Goal: Task Accomplishment & Management: Manage account settings

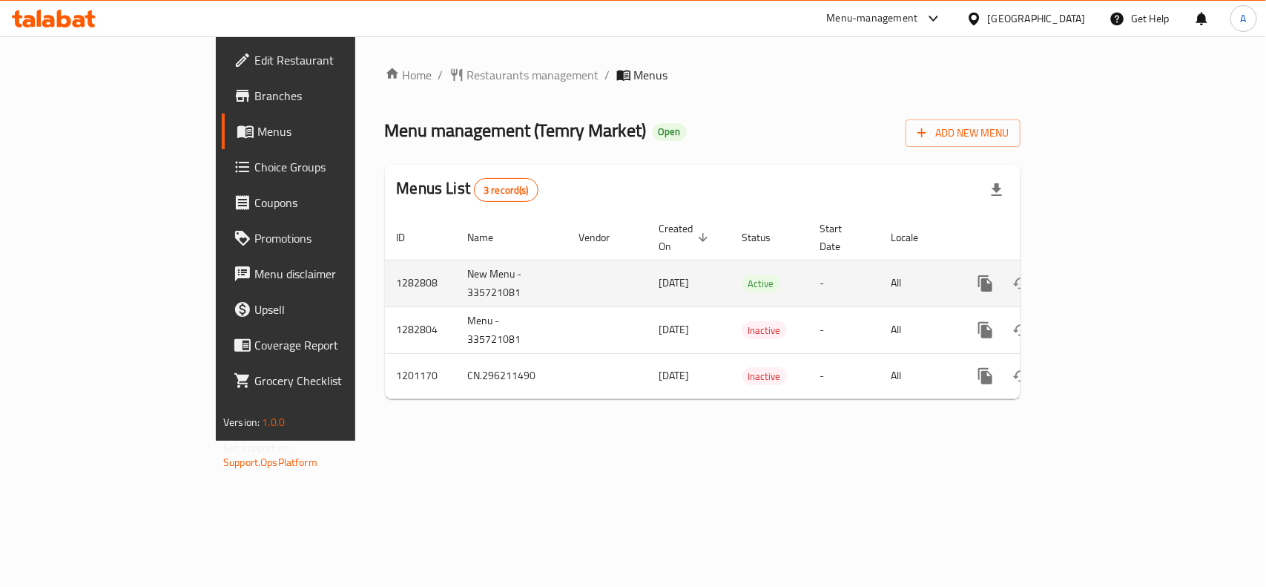
click at [1102, 275] on icon "enhanced table" at bounding box center [1093, 284] width 18 height 18
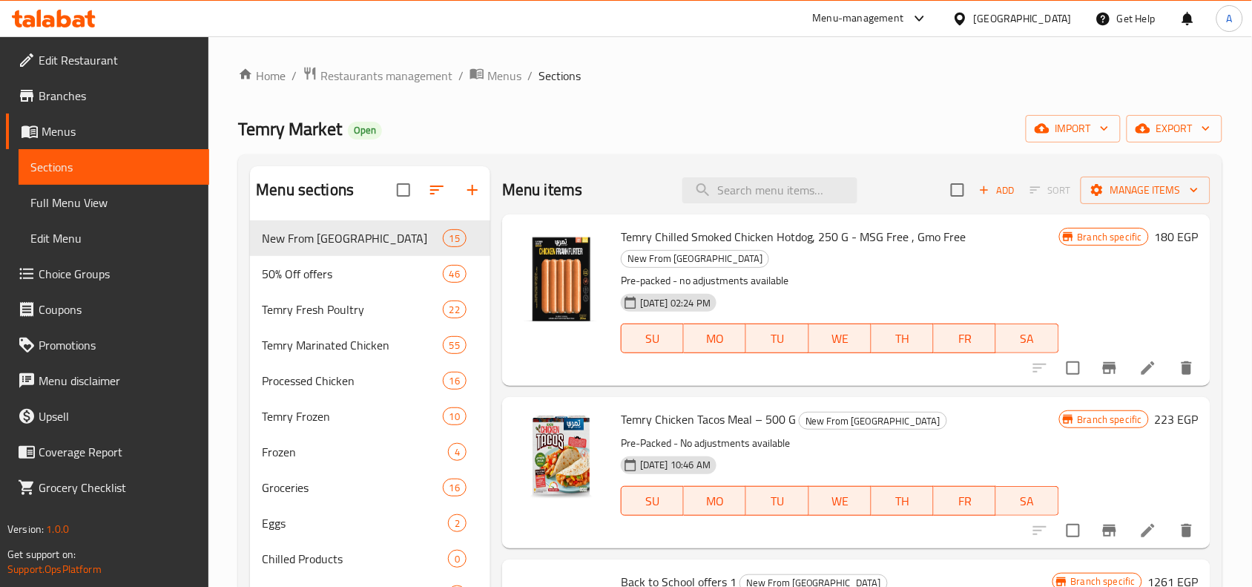
click at [376, 279] on span "50% Off offers" at bounding box center [352, 274] width 180 height 18
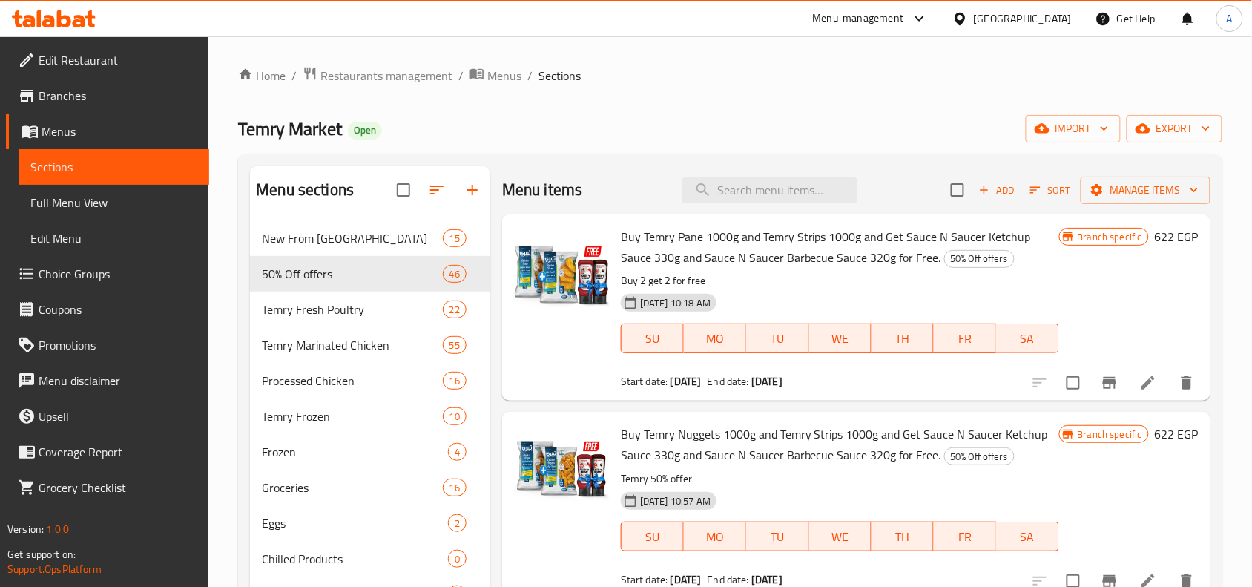
click at [732, 204] on div "Menu items Add Sort Manage items" at bounding box center [856, 190] width 709 height 48
click at [746, 186] on input "search" at bounding box center [770, 190] width 175 height 26
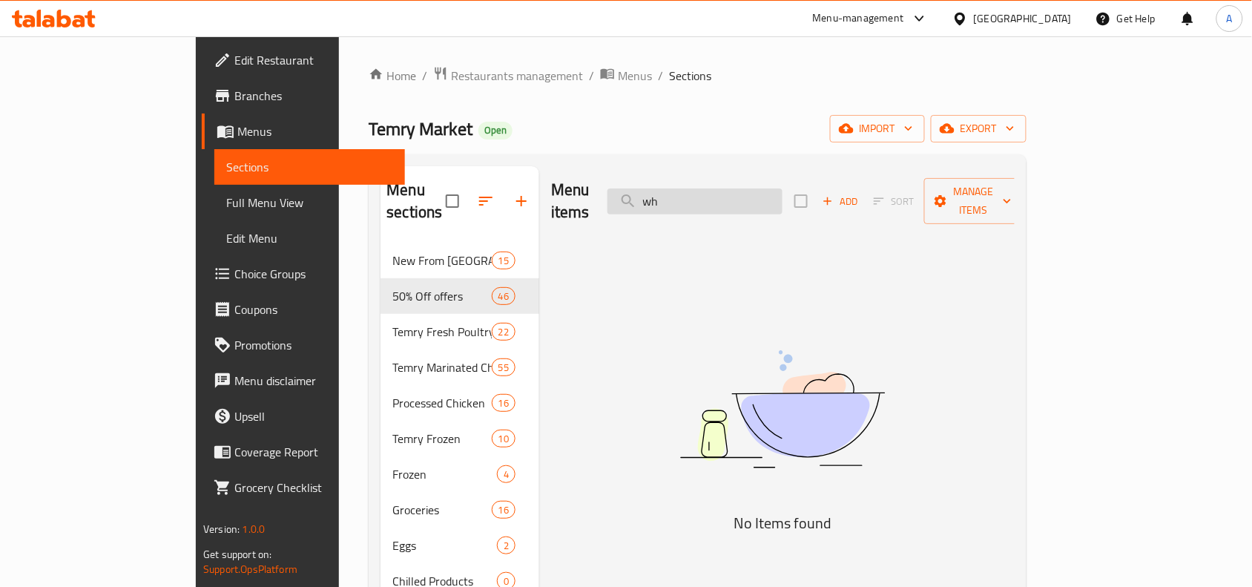
type input "w"
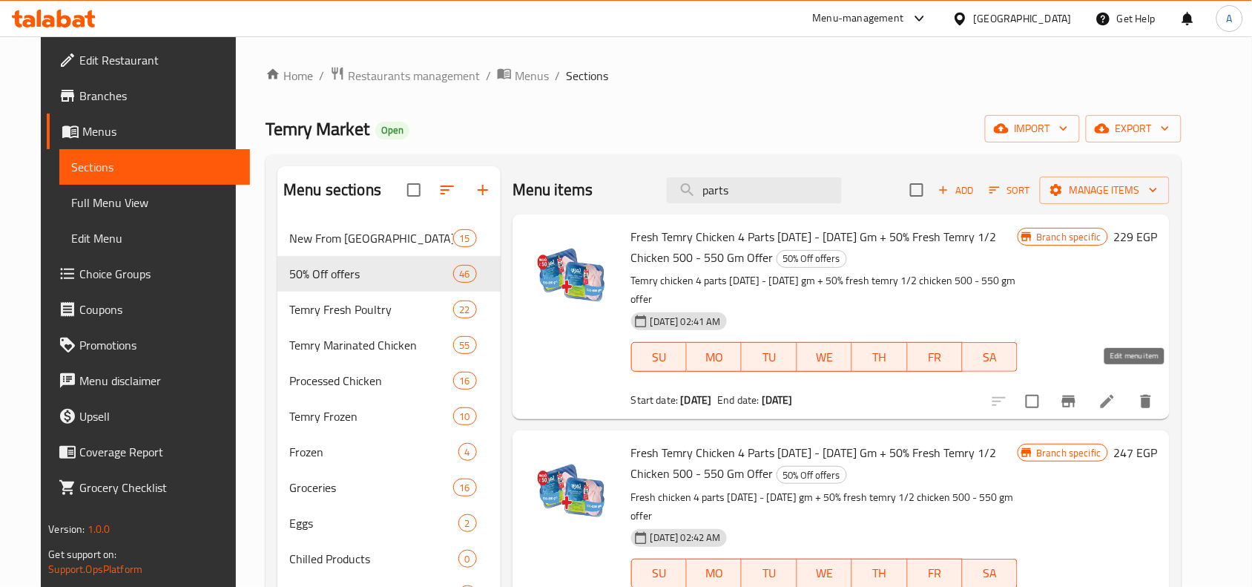
type input "parts"
click at [1117, 392] on icon at bounding box center [1108, 401] width 18 height 18
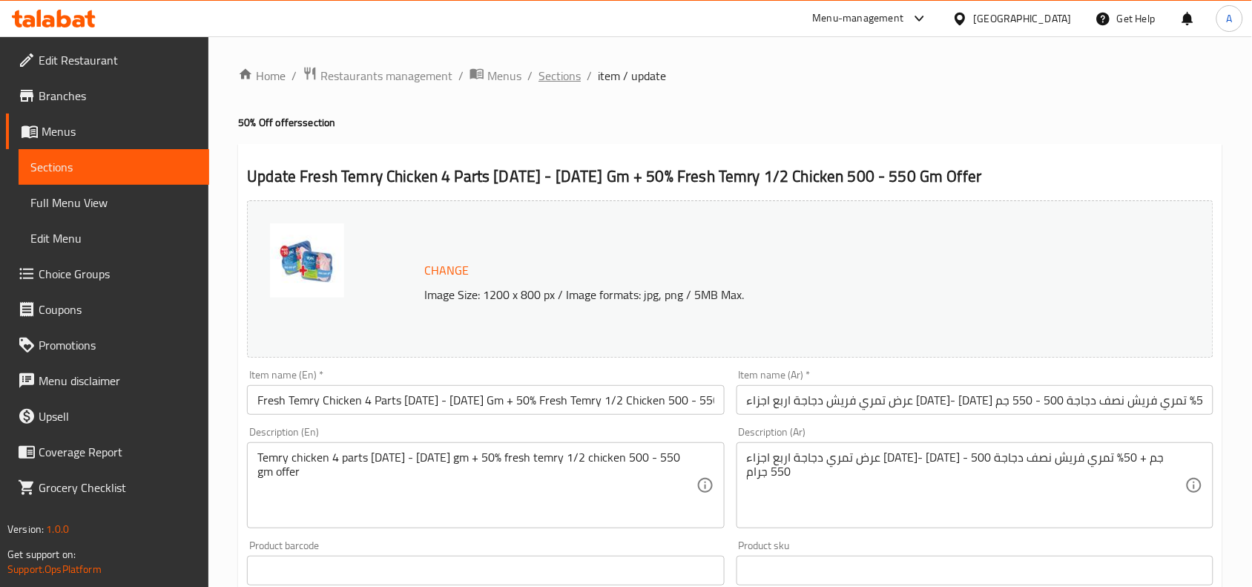
click at [571, 76] on span "Sections" at bounding box center [560, 76] width 42 height 18
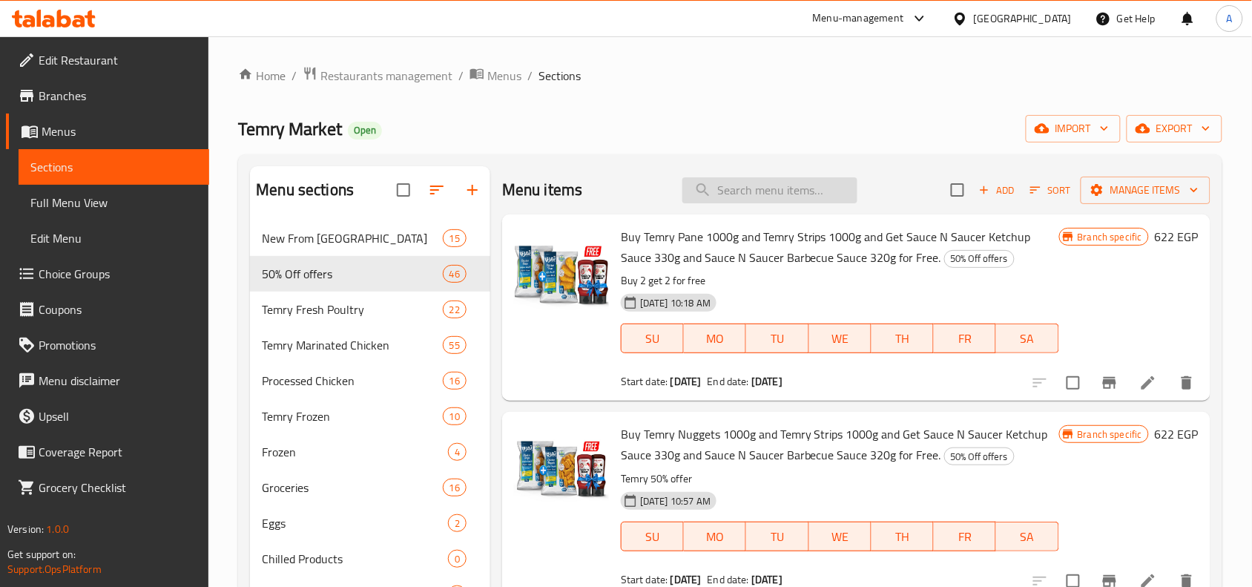
click at [737, 202] on input "search" at bounding box center [770, 190] width 175 height 26
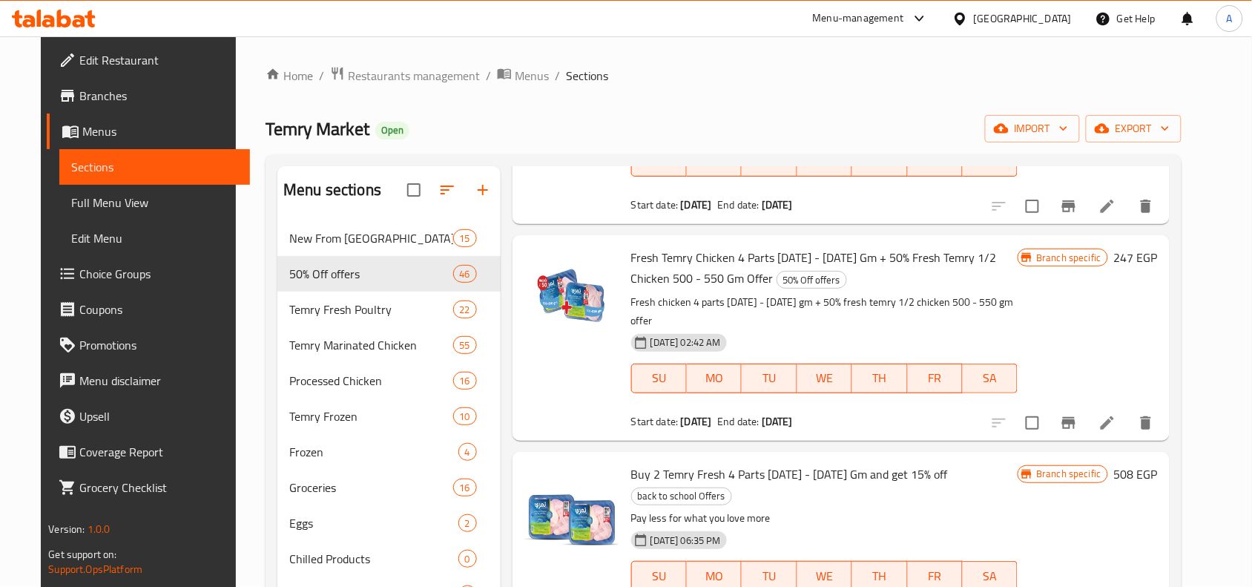
scroll to position [198, 0]
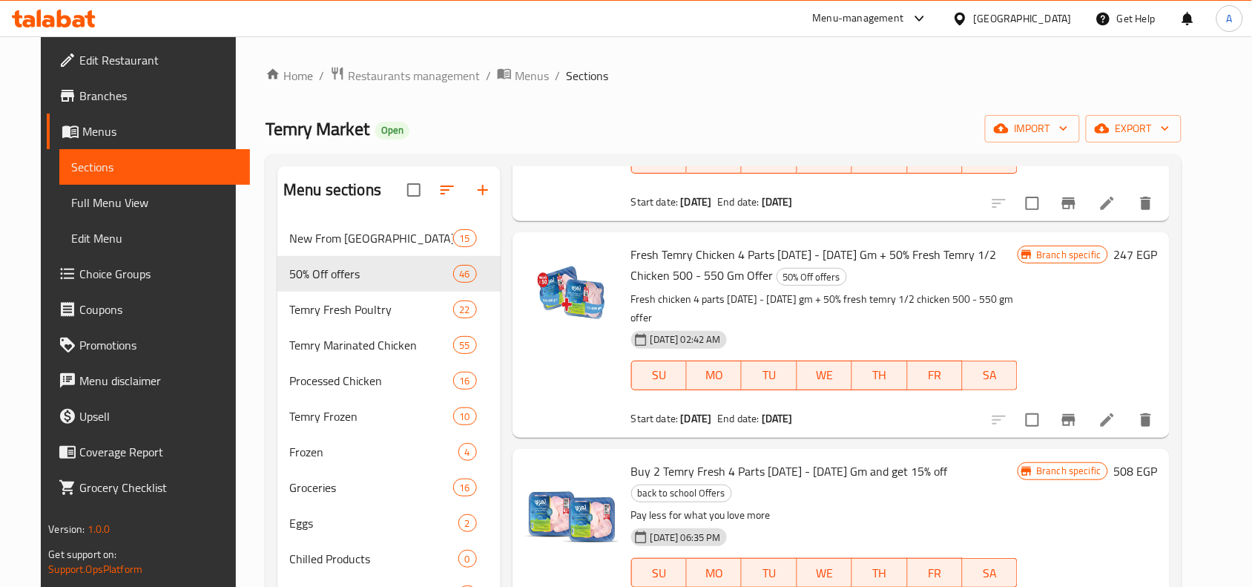
type input "4 parts"
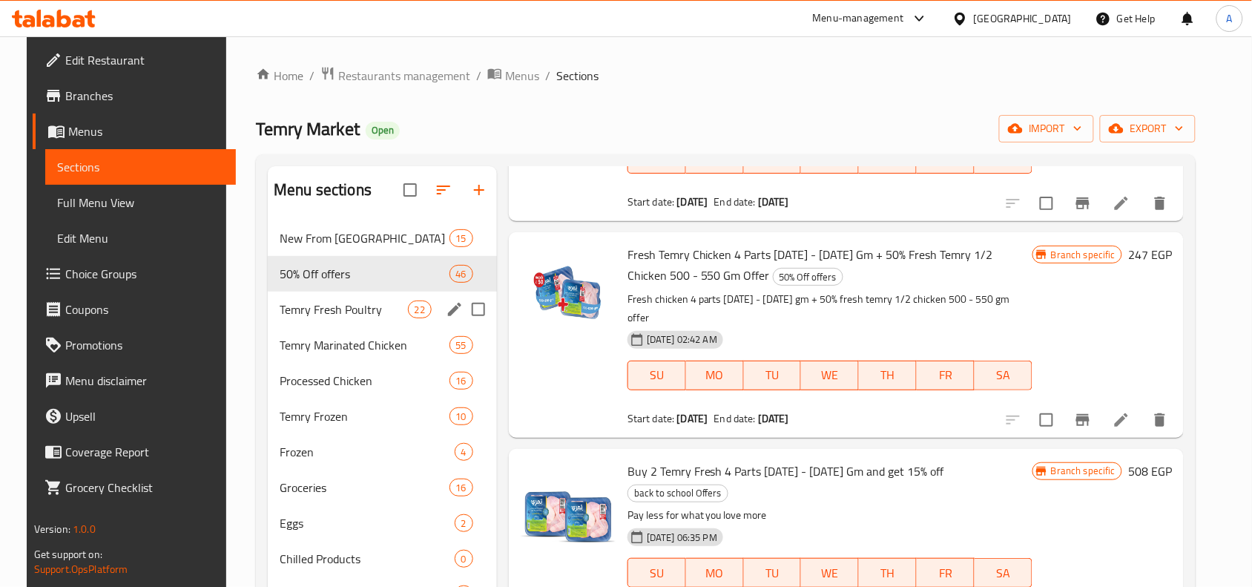
click at [358, 318] on span "Temry Fresh Poultry" at bounding box center [344, 309] width 128 height 18
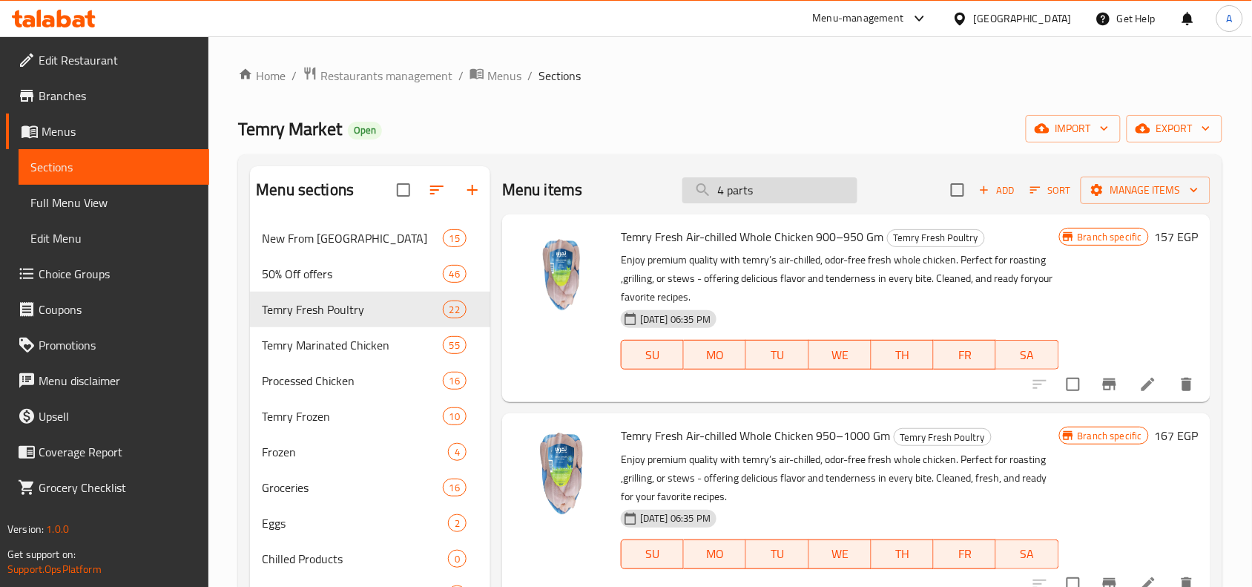
click at [766, 180] on input "4 parts" at bounding box center [770, 190] width 175 height 26
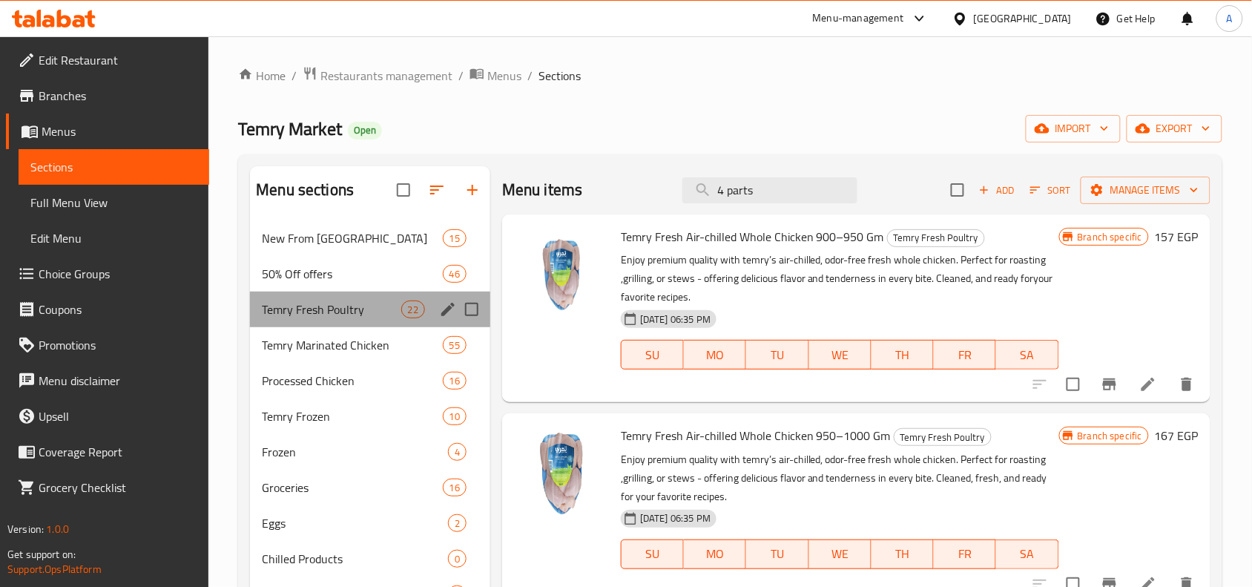
click at [346, 320] on div "Temry Fresh Poultry 22" at bounding box center [370, 310] width 240 height 36
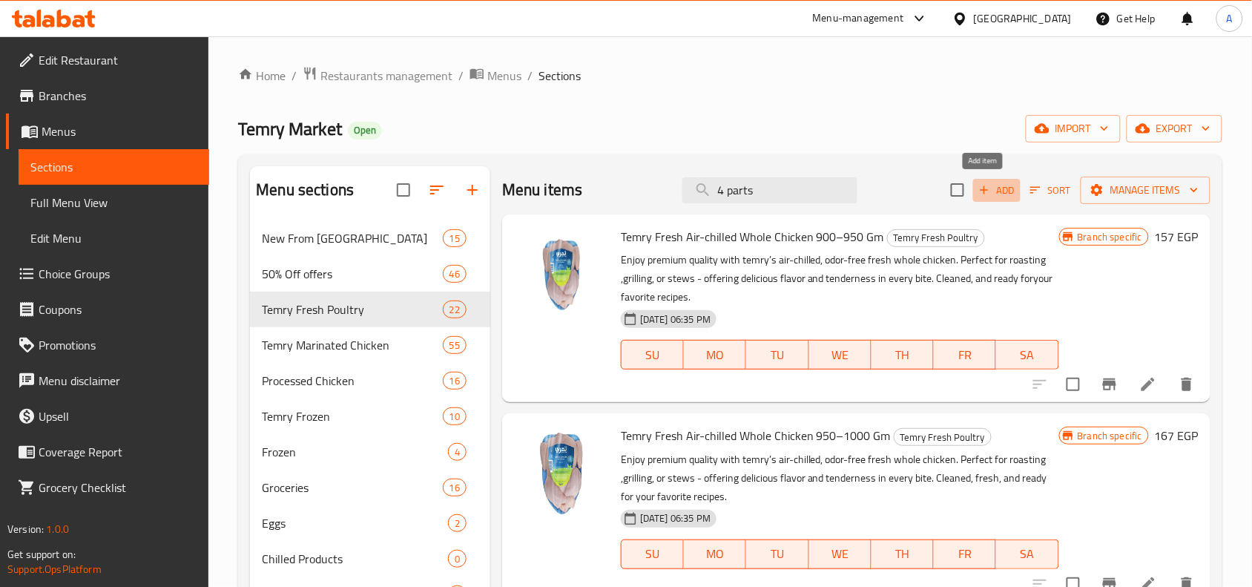
click at [992, 194] on span "Add" at bounding box center [997, 190] width 40 height 17
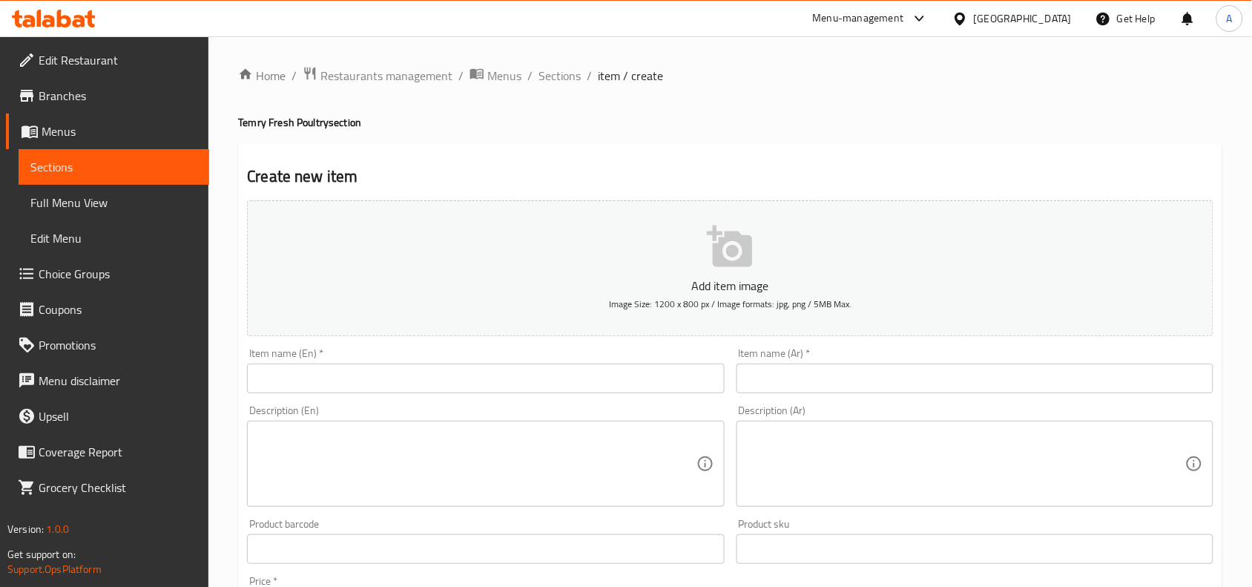
click at [558, 375] on input "text" at bounding box center [485, 379] width 477 height 30
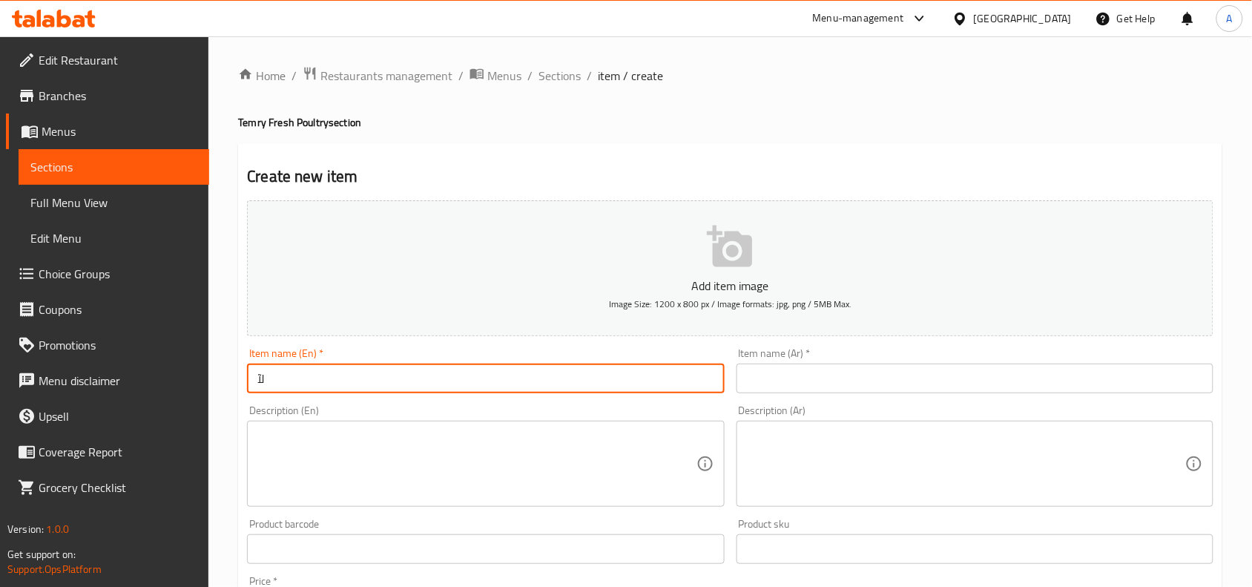
type input "ل"
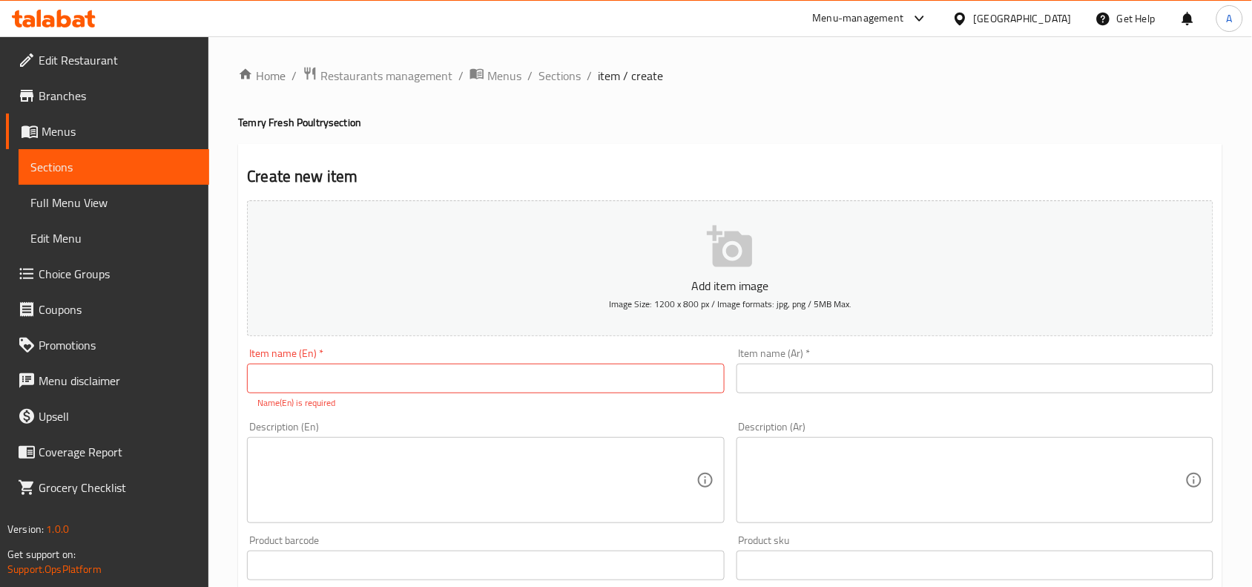
click at [671, 372] on input "text" at bounding box center [485, 379] width 477 height 30
paste input "Buy 1 Temry whole Fresh Chicken 4 parts 1100 - 1200 Gm And Legs 1 Kilo and get …"
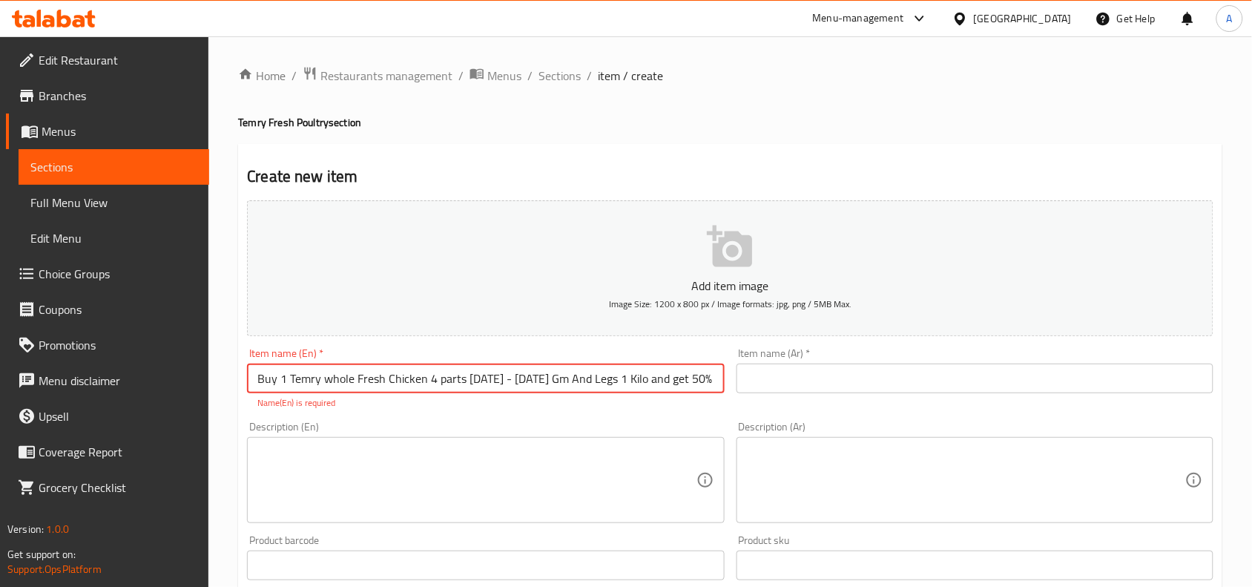
click at [835, 386] on input "text" at bounding box center [975, 379] width 477 height 30
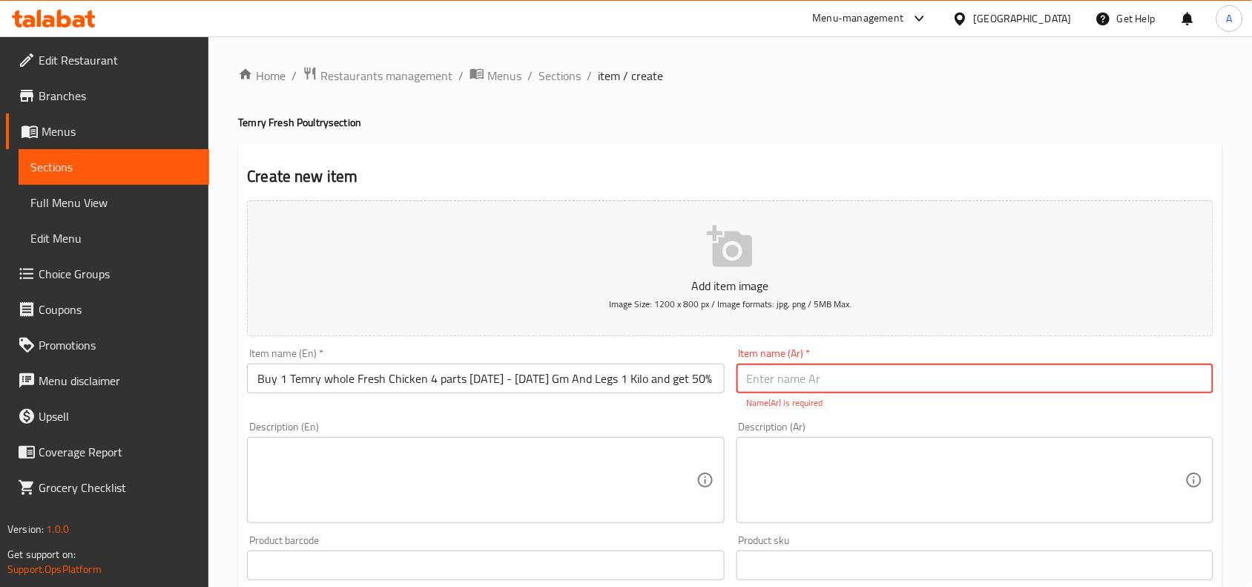
click at [479, 380] on input "Buy 1 Temry whole Fresh Chicken 4 parts 1100 - 1200 Gm And Legs 1 Kilo and get …" at bounding box center [485, 379] width 477 height 30
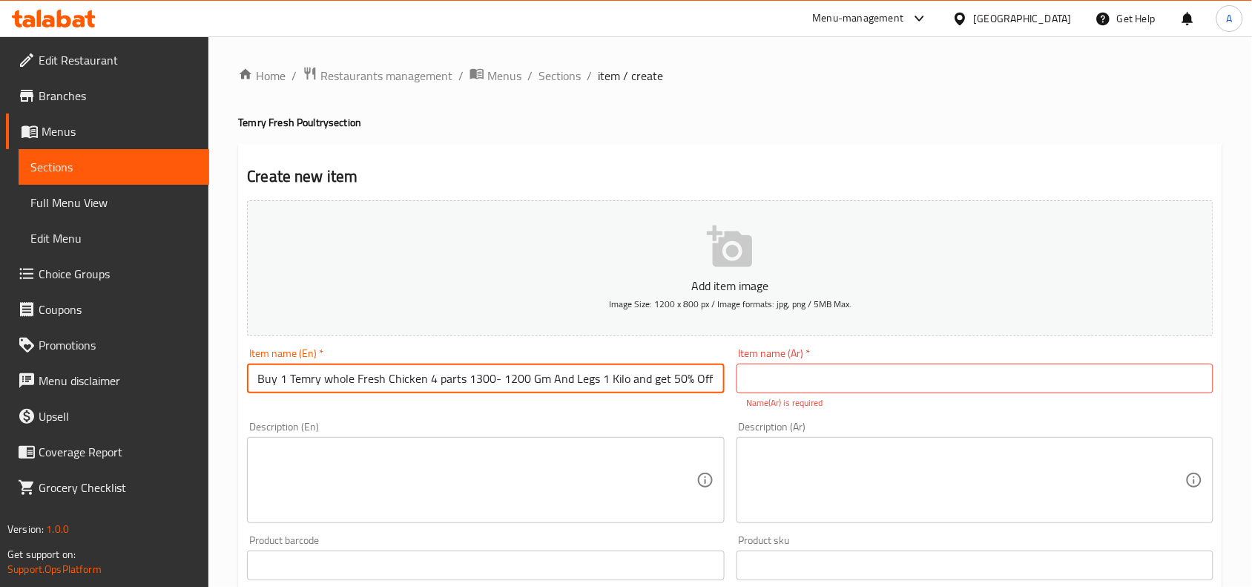
drag, startPoint x: 530, startPoint y: 378, endPoint x: 490, endPoint y: 383, distance: 40.3
click at [490, 383] on input "Buy 1 Temry whole Fresh Chicken 4 parts 1300- 1200 Gm And Legs 1 Kilo and get 5…" at bounding box center [485, 379] width 477 height 30
type input "Buy 1 Temry whole Fresh Chicken 4 parts 1300 Gm And Legs 1 Kilo and get 50% Off"
click at [512, 369] on input "Buy 1 Temry whole Fresh Chicken 4 parts 1300 Gm And Legs 1 Kilo and get 50% Off" at bounding box center [485, 379] width 477 height 30
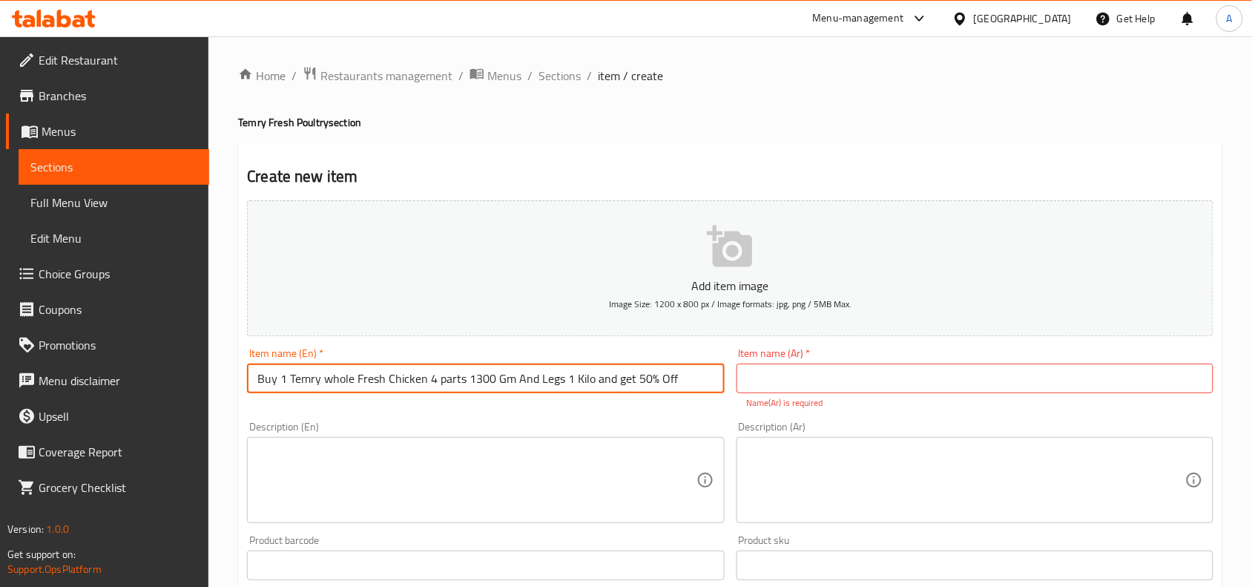
click at [512, 369] on input "Buy 1 Temry whole Fresh Chicken 4 parts 1300 Gm And Legs 1 Kilo and get 50% Off" at bounding box center [485, 379] width 477 height 30
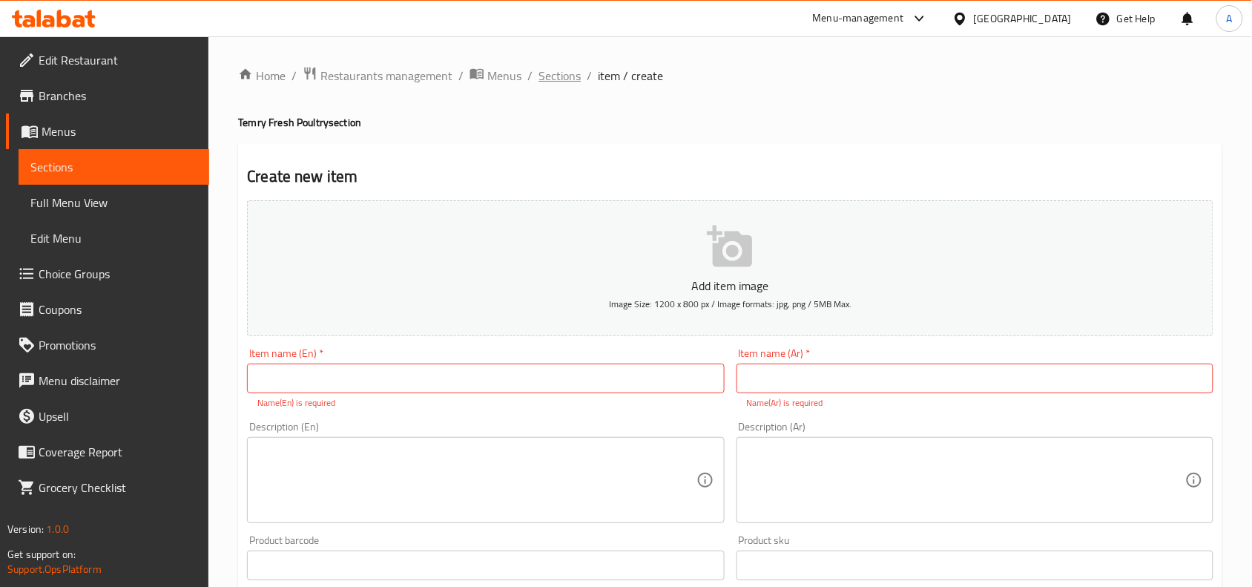
click at [542, 79] on span "Sections" at bounding box center [560, 76] width 42 height 18
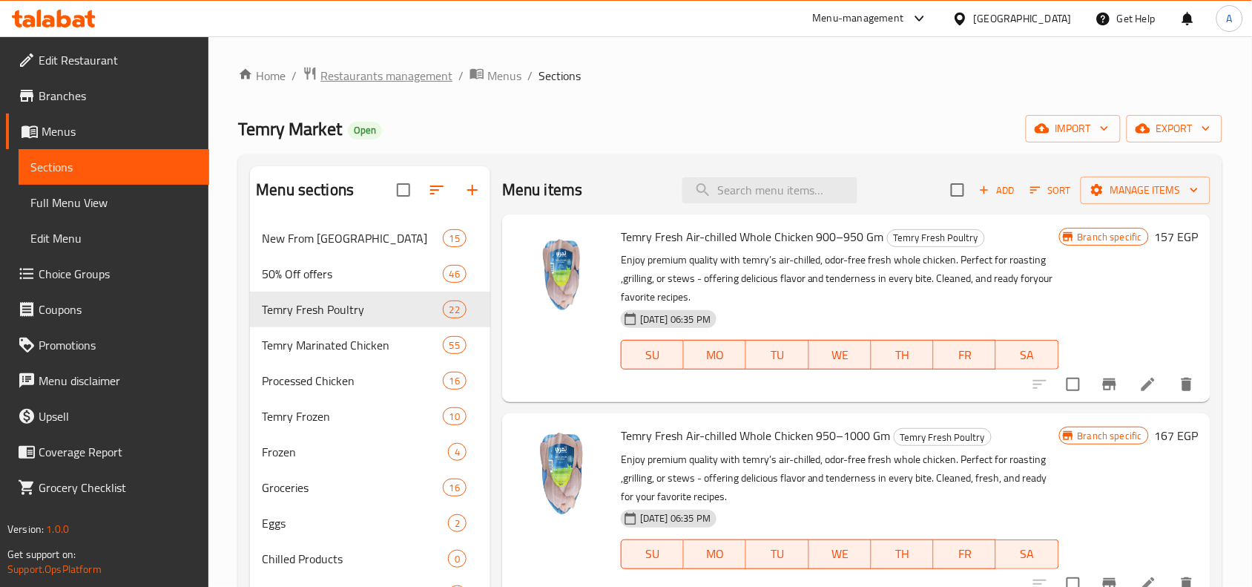
click at [418, 72] on span "Restaurants management" at bounding box center [387, 76] width 132 height 18
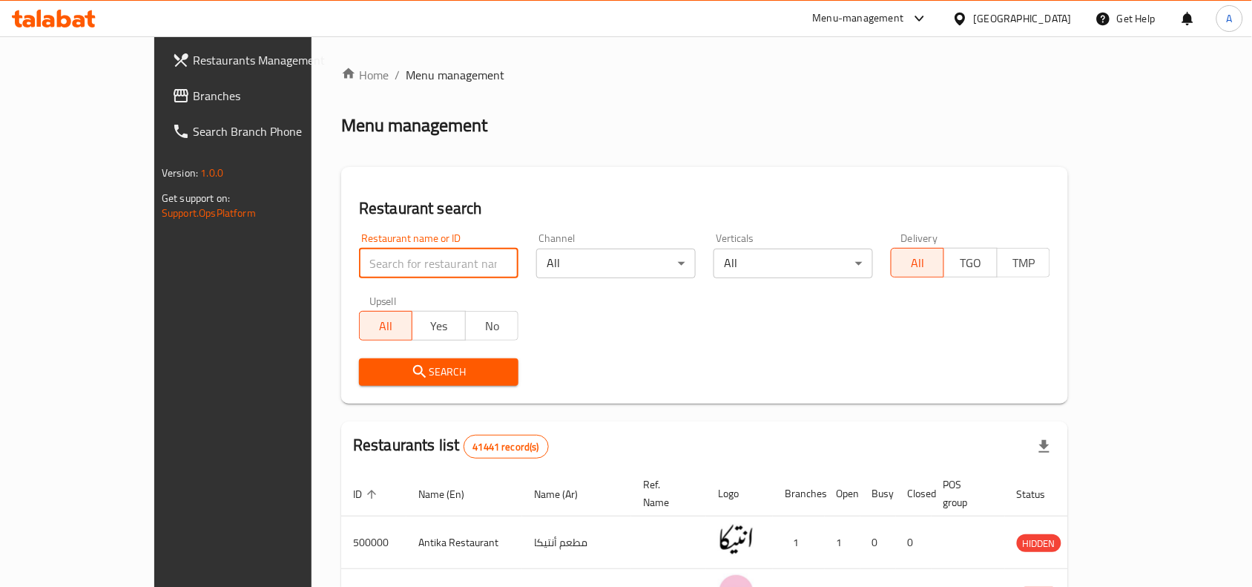
click at [412, 258] on input "search" at bounding box center [439, 264] width 160 height 30
click at [1048, 19] on div "[GEOGRAPHIC_DATA]" at bounding box center [1023, 18] width 98 height 16
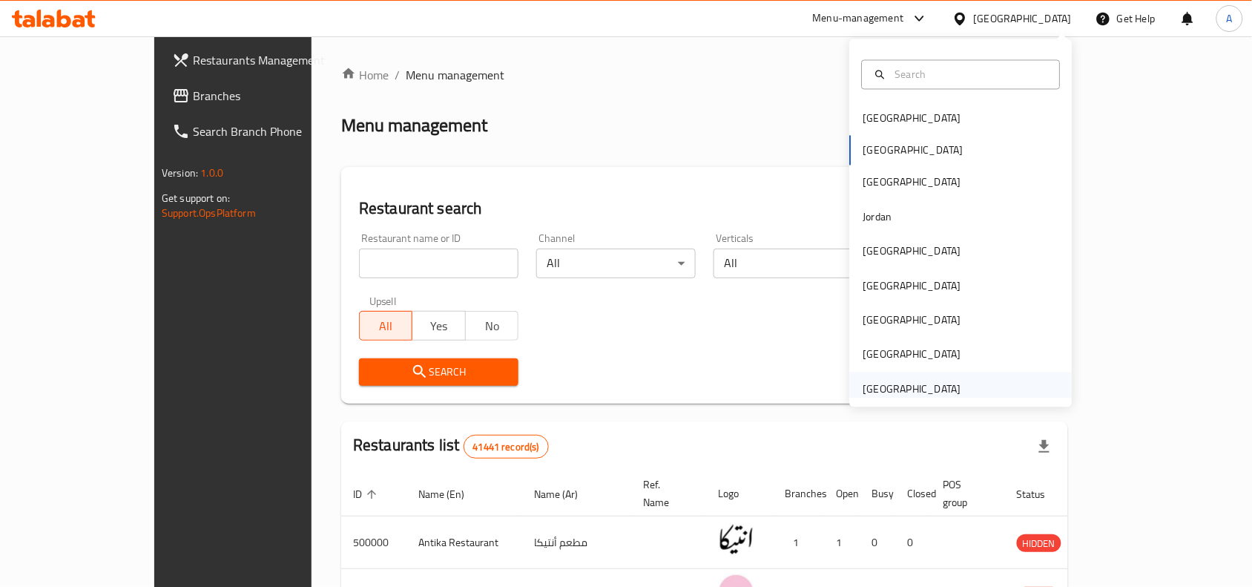
click at [894, 387] on div "United Arab Emirates" at bounding box center [913, 389] width 98 height 16
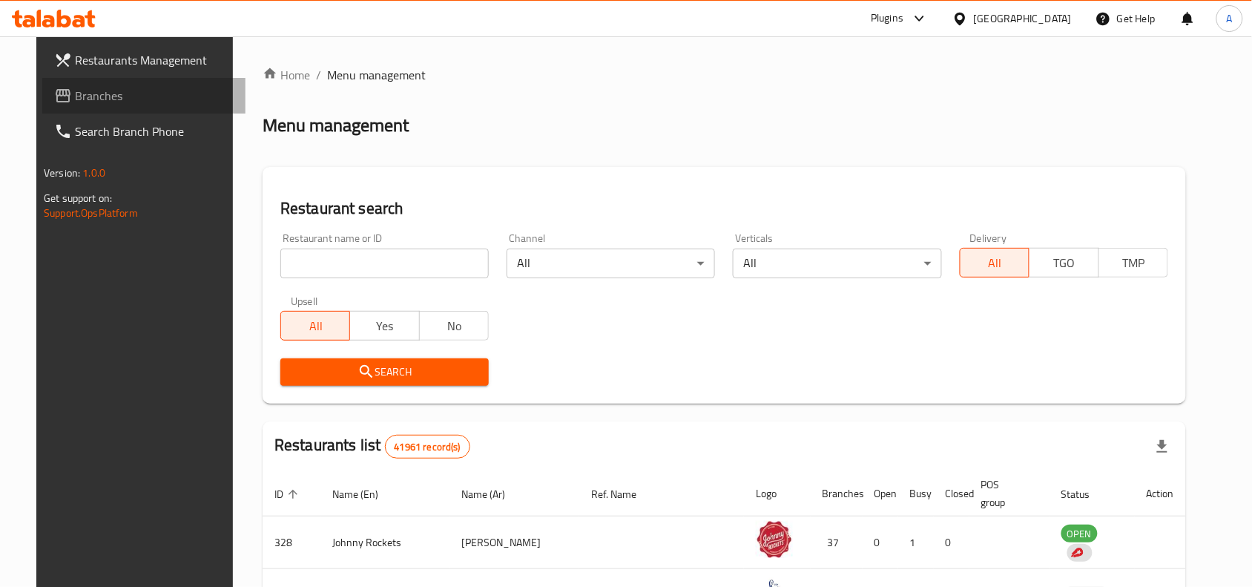
click at [85, 106] on link "Branches" at bounding box center [143, 96] width 203 height 36
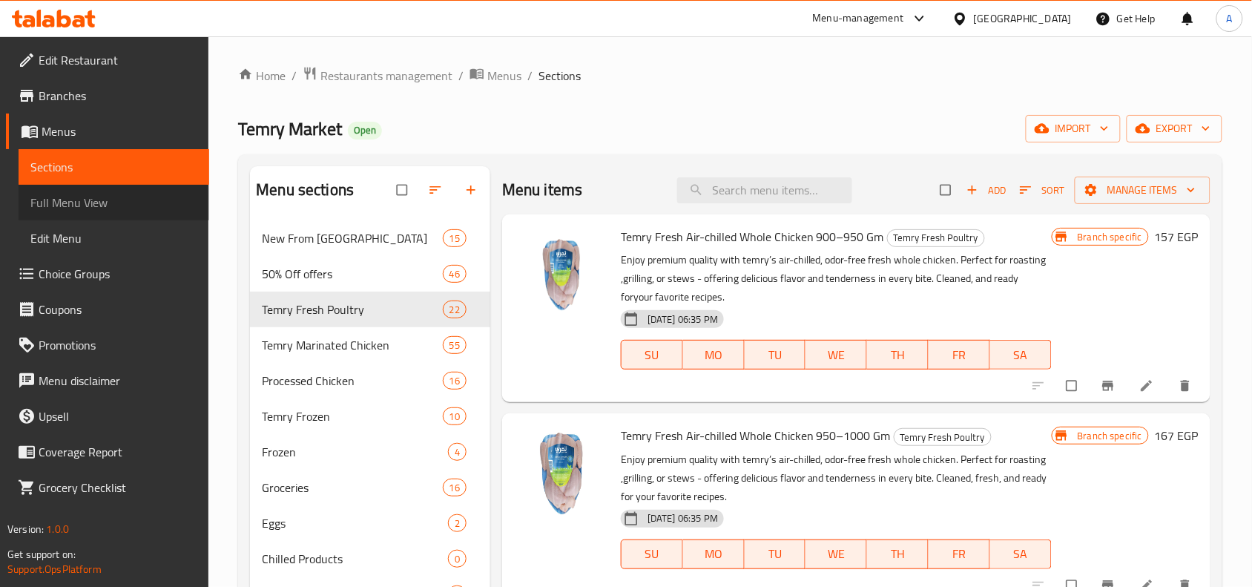
click at [83, 201] on span "Full Menu View" at bounding box center [113, 203] width 167 height 18
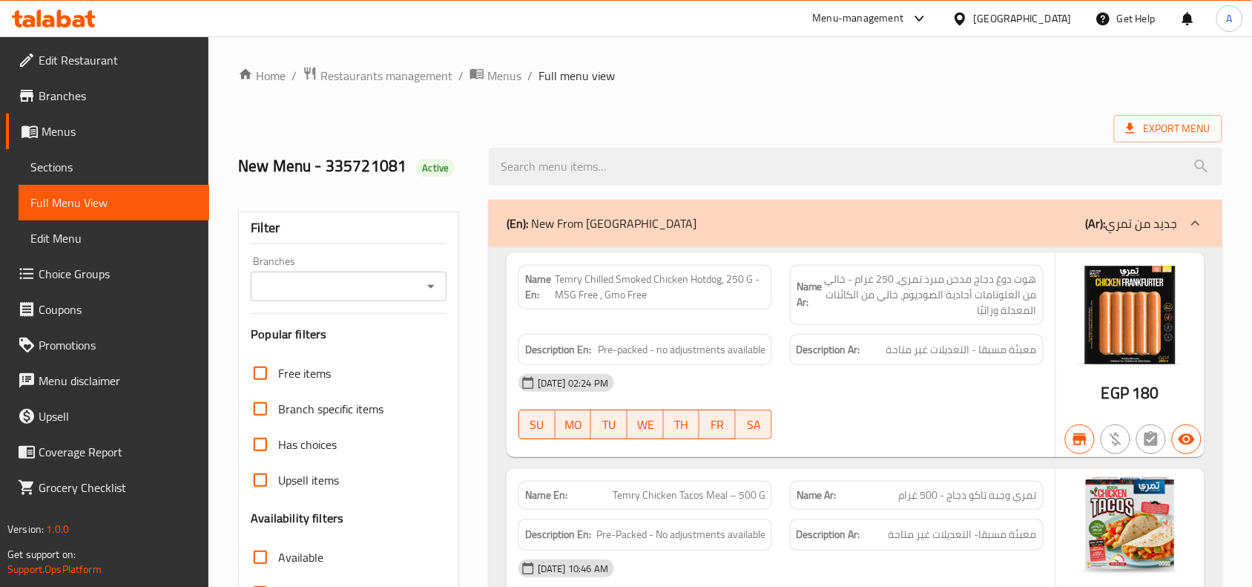
click at [433, 282] on icon "Open" at bounding box center [431, 286] width 18 height 18
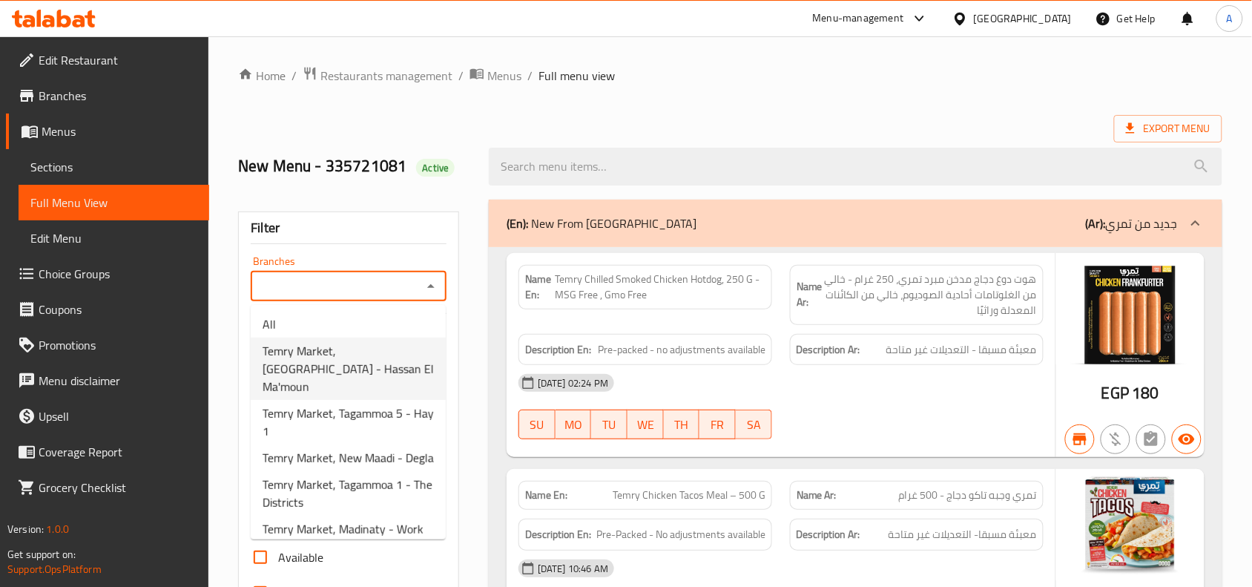
click at [381, 346] on span "Temry Market, [GEOGRAPHIC_DATA] - Hassan El Ma'moun" at bounding box center [348, 368] width 171 height 53
type input "Temry Market, [GEOGRAPHIC_DATA] - Hassan El Ma'moun"
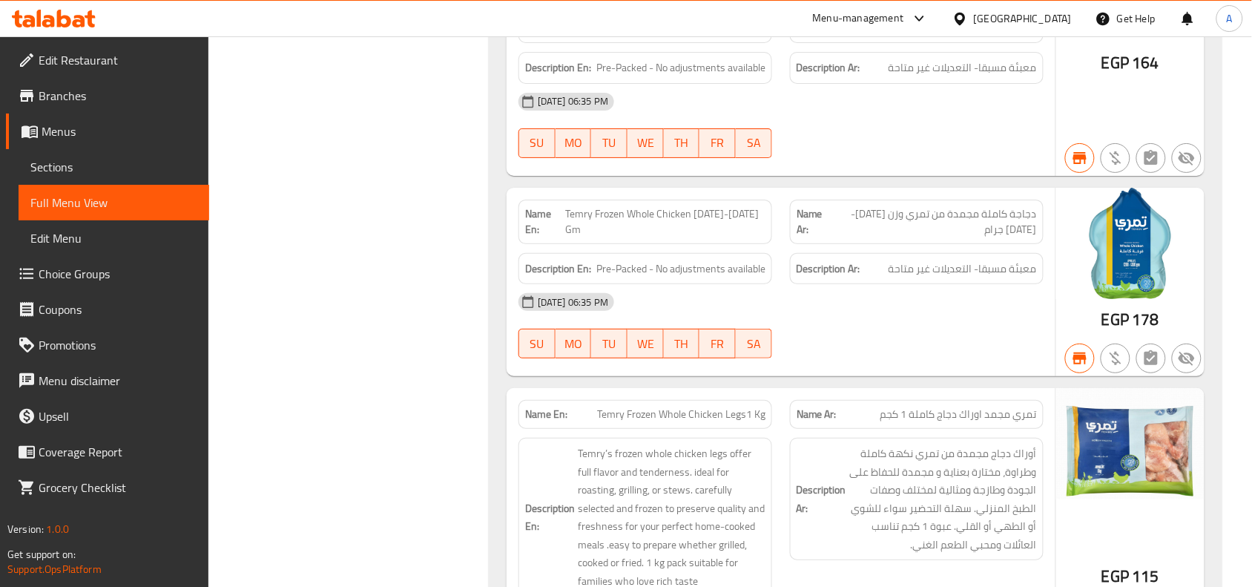
scroll to position [16257, 0]
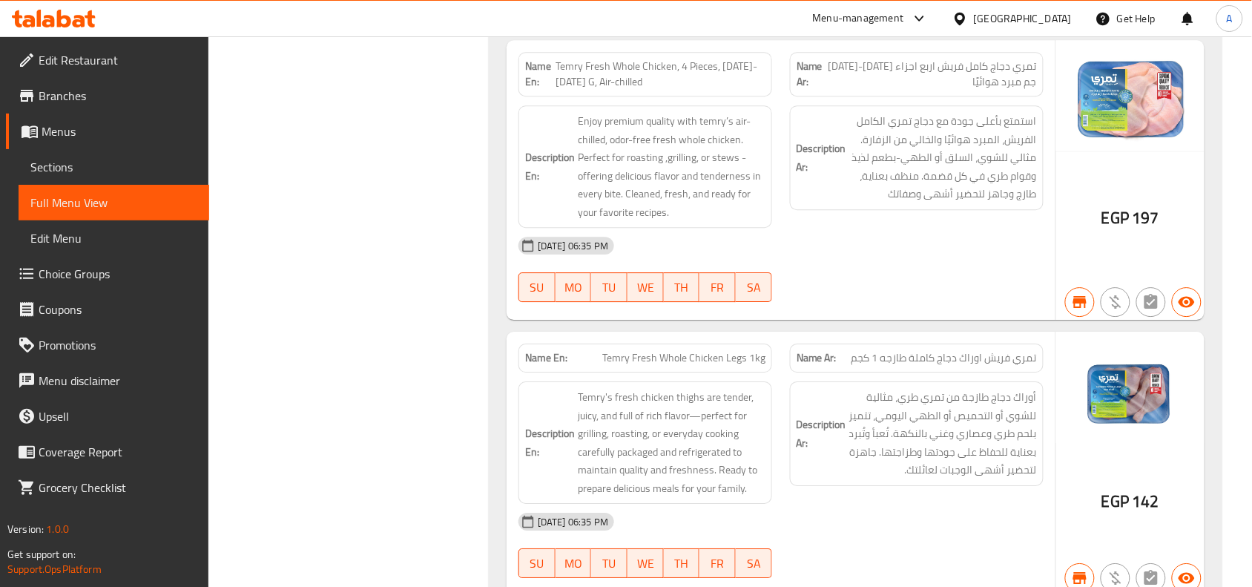
click at [973, 350] on span "تمري فريش اوراك دجاج كاملة طازجه 1 كجم" at bounding box center [944, 358] width 185 height 16
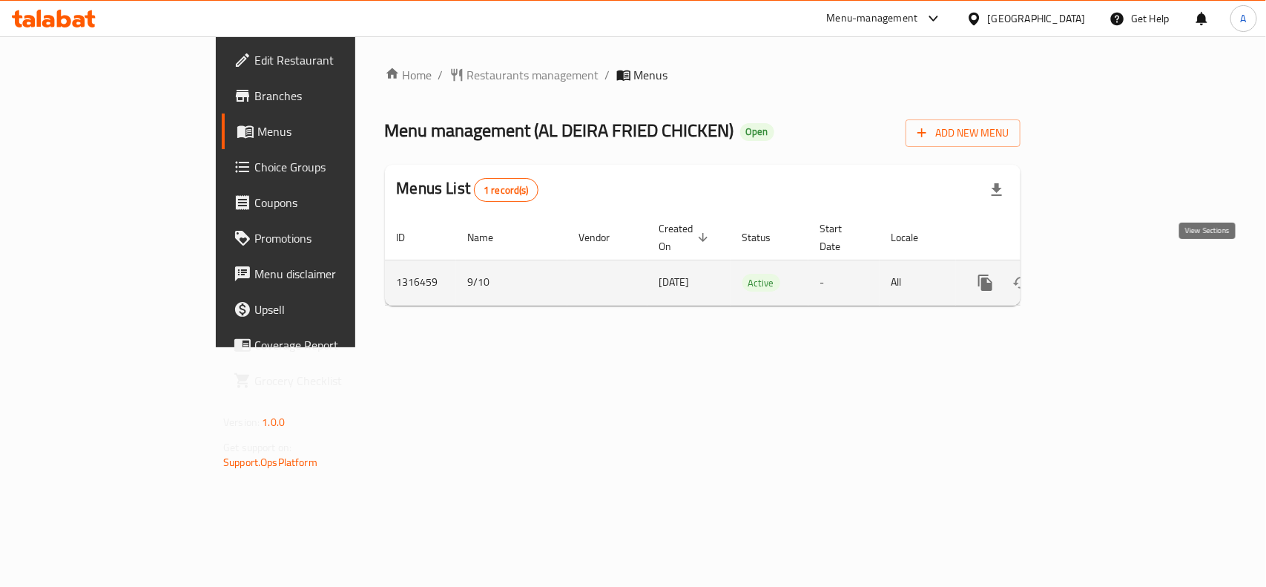
click at [1102, 274] on icon "enhanced table" at bounding box center [1093, 283] width 18 height 18
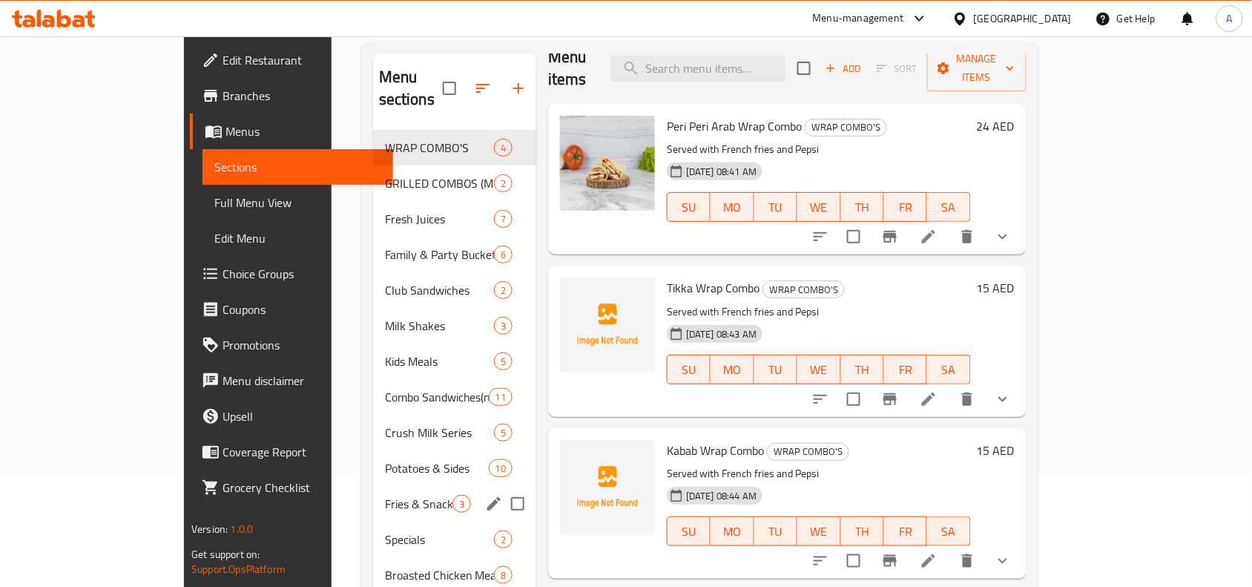
scroll to position [278, 0]
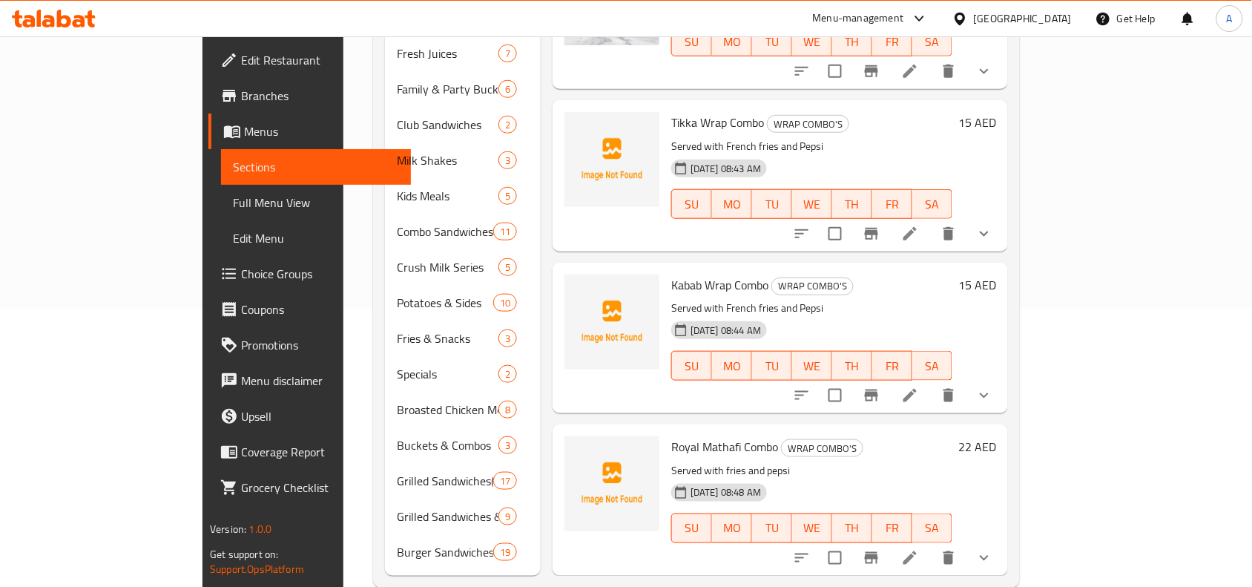
click at [241, 283] on span "Choice Groups" at bounding box center [320, 274] width 159 height 18
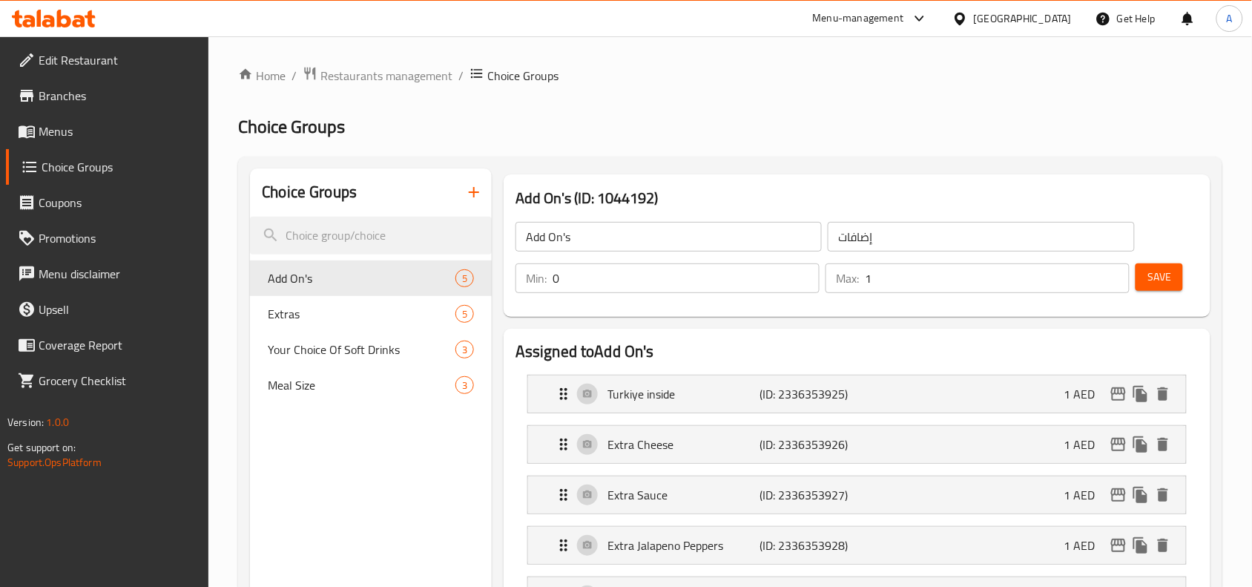
click at [413, 265] on div "Add On's 5" at bounding box center [371, 278] width 242 height 36
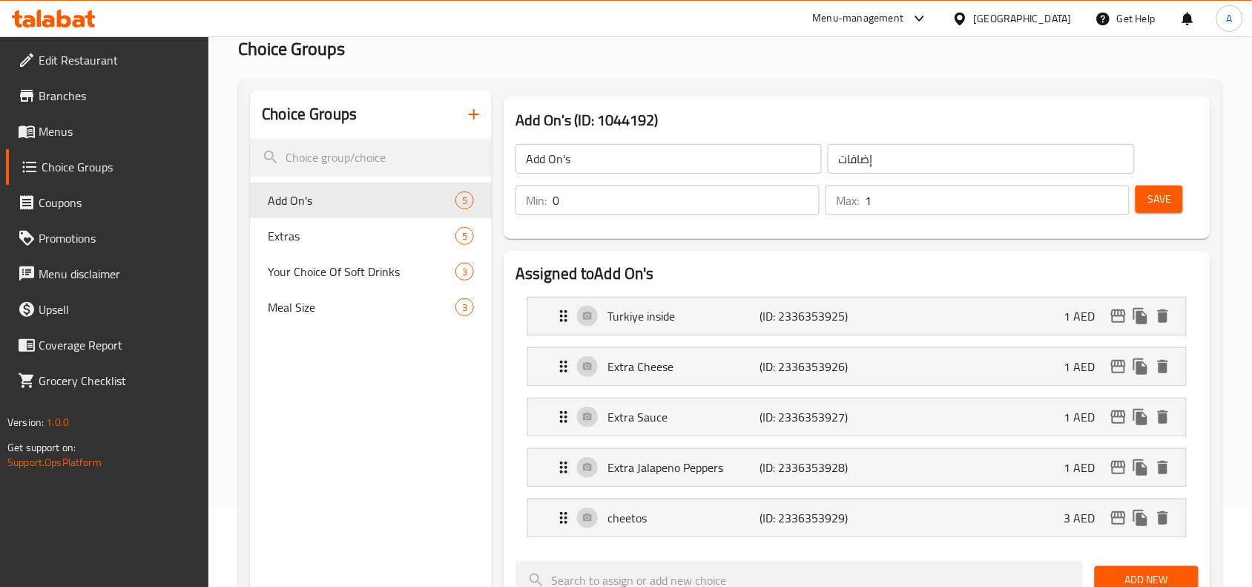
scroll to position [185, 0]
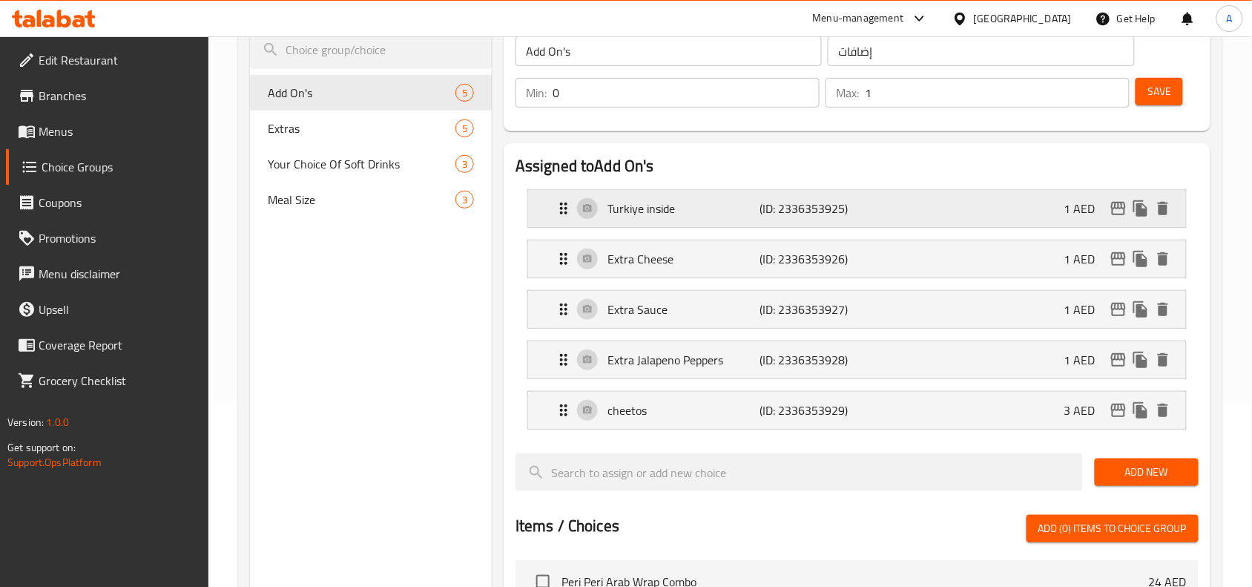
click at [706, 212] on p "Turkiye inside" at bounding box center [684, 209] width 152 height 18
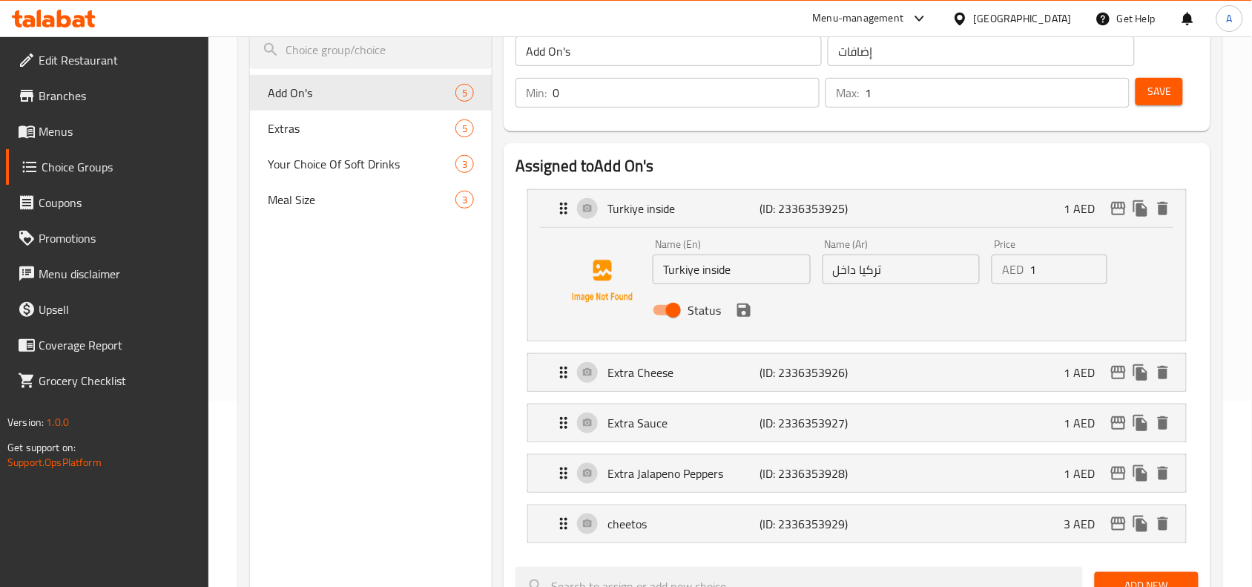
click at [696, 272] on input "Turkiye inside" at bounding box center [732, 269] width 158 height 30
type input "Turkey inside"
click at [879, 272] on input "تركيا داخل" at bounding box center [902, 269] width 158 height 30
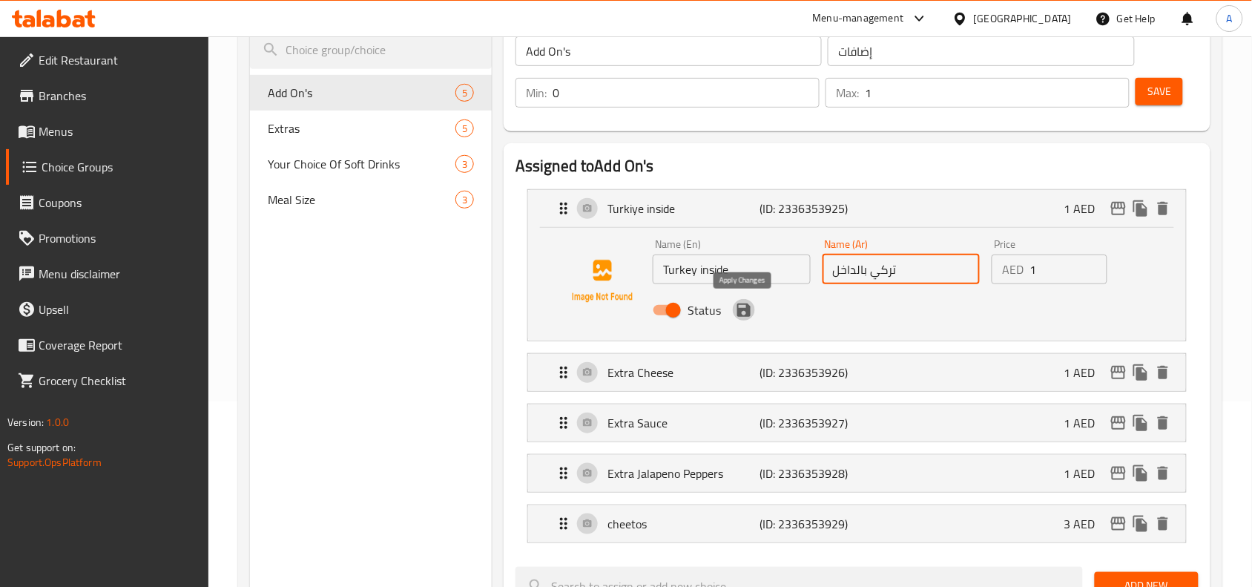
click at [743, 308] on icon "save" at bounding box center [743, 309] width 13 height 13
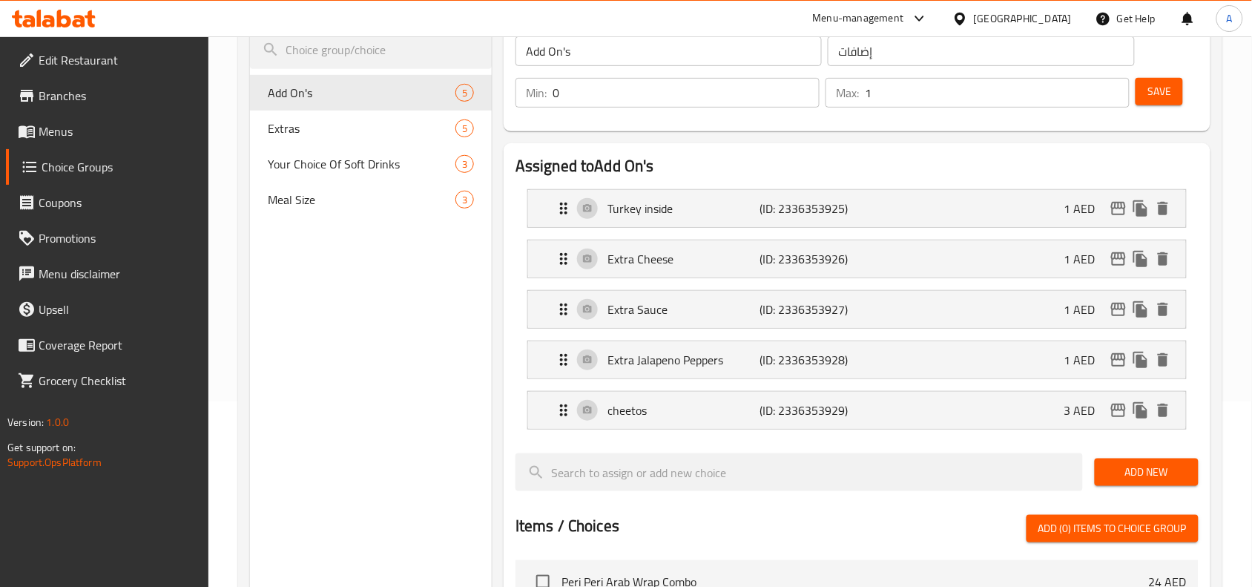
type input "تركي بالداخل"
click at [714, 266] on p "Extra Cheese" at bounding box center [684, 259] width 152 height 18
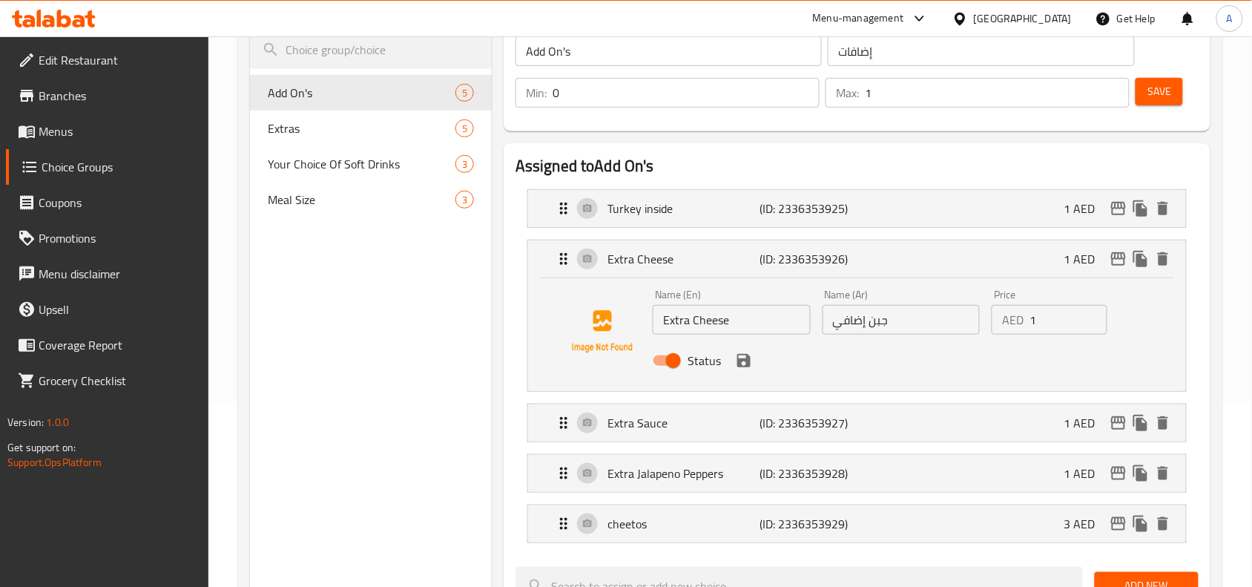
click at [753, 365] on button "save" at bounding box center [744, 360] width 22 height 22
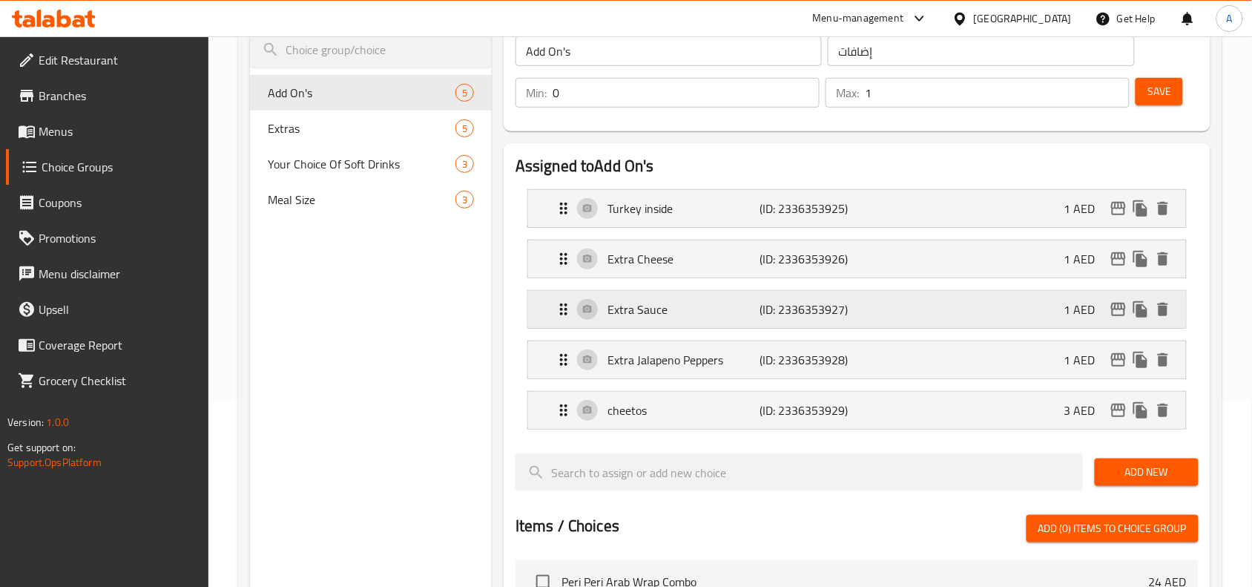
click at [709, 317] on p "Extra Sauce" at bounding box center [684, 309] width 152 height 18
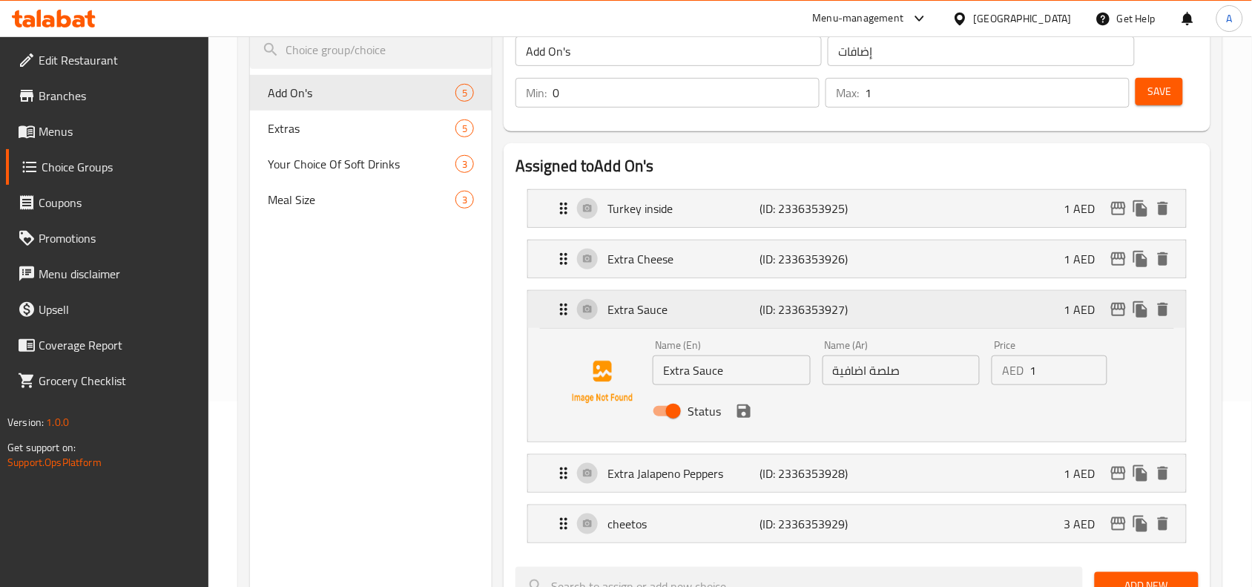
click at [709, 317] on p "Extra Sauce" at bounding box center [684, 309] width 152 height 18
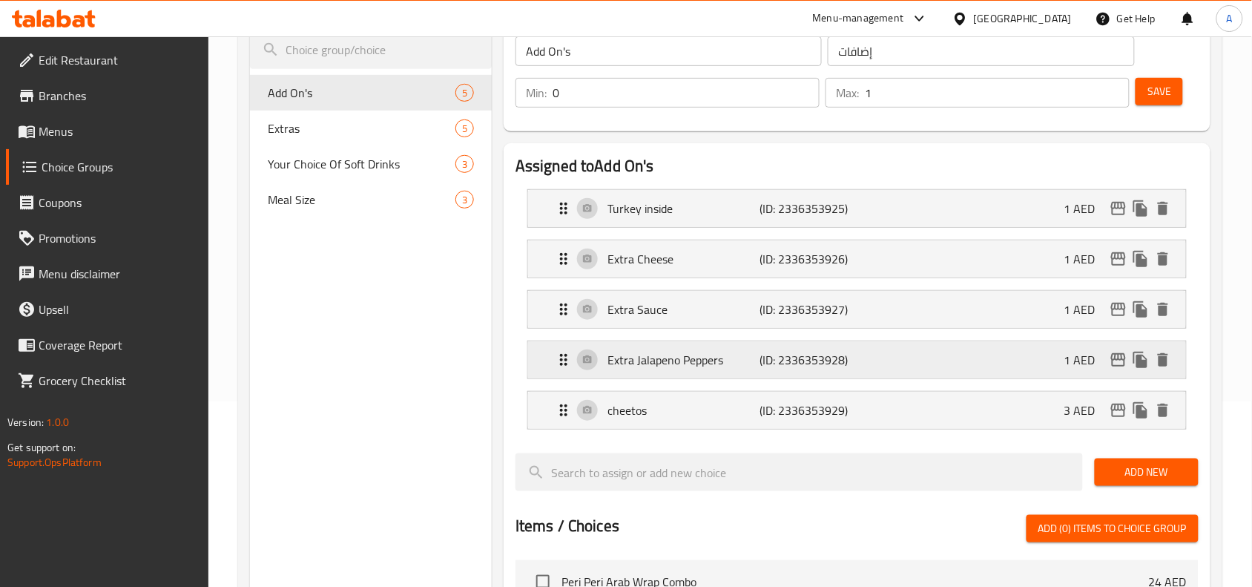
click at [691, 353] on p "Extra Jalapeno Peppers" at bounding box center [684, 360] width 152 height 18
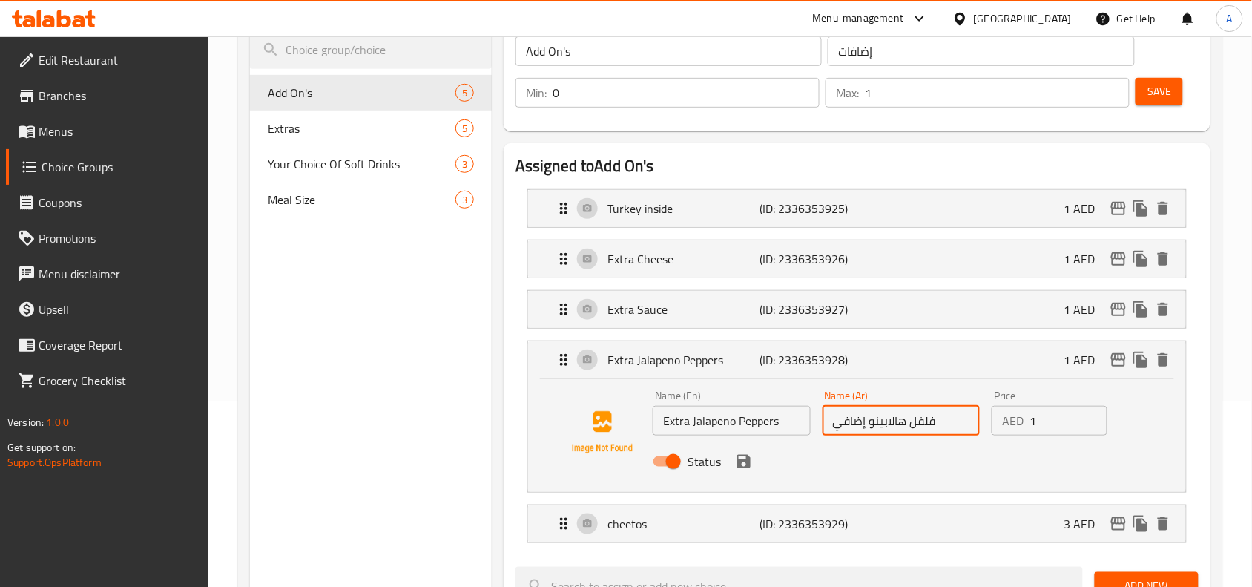
click at [899, 425] on input "فلفل هالابينو إضافي" at bounding box center [902, 421] width 158 height 30
click at [740, 464] on icon "save" at bounding box center [743, 461] width 13 height 13
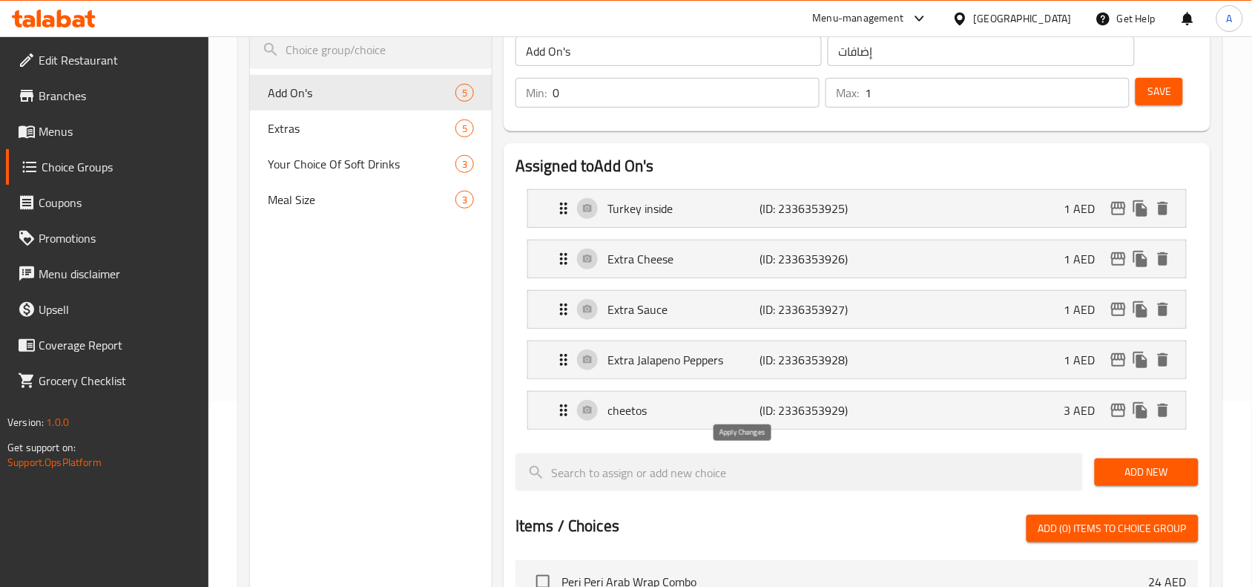
type input "فلفل هالبينو إضافي"
click at [677, 419] on p "cheetos" at bounding box center [684, 410] width 152 height 18
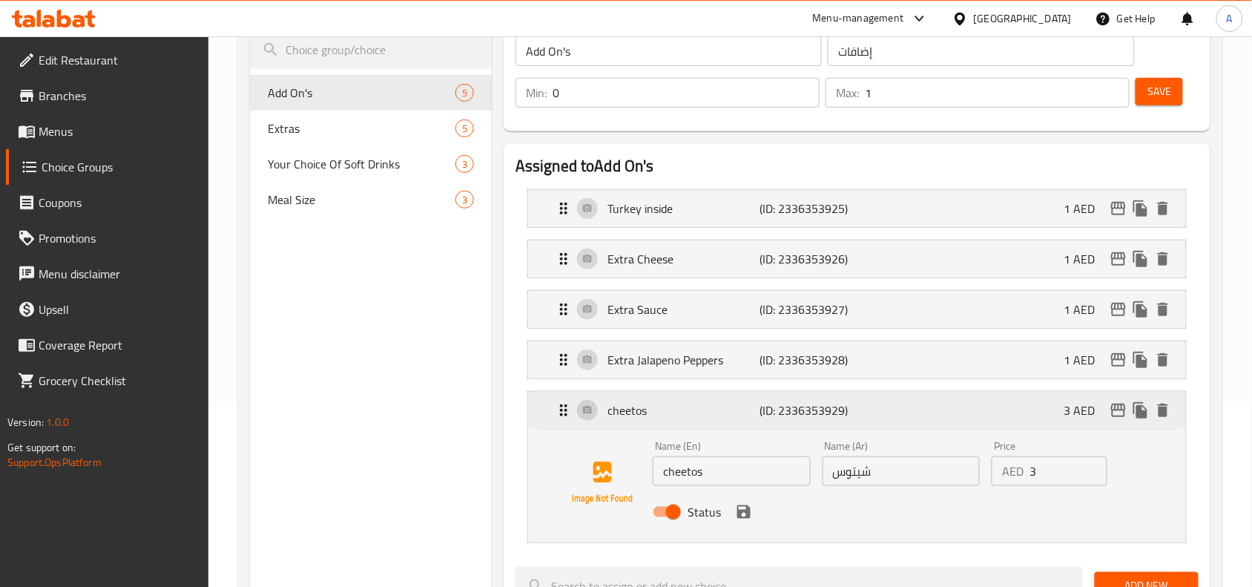
click at [677, 419] on p "cheetos" at bounding box center [684, 410] width 152 height 18
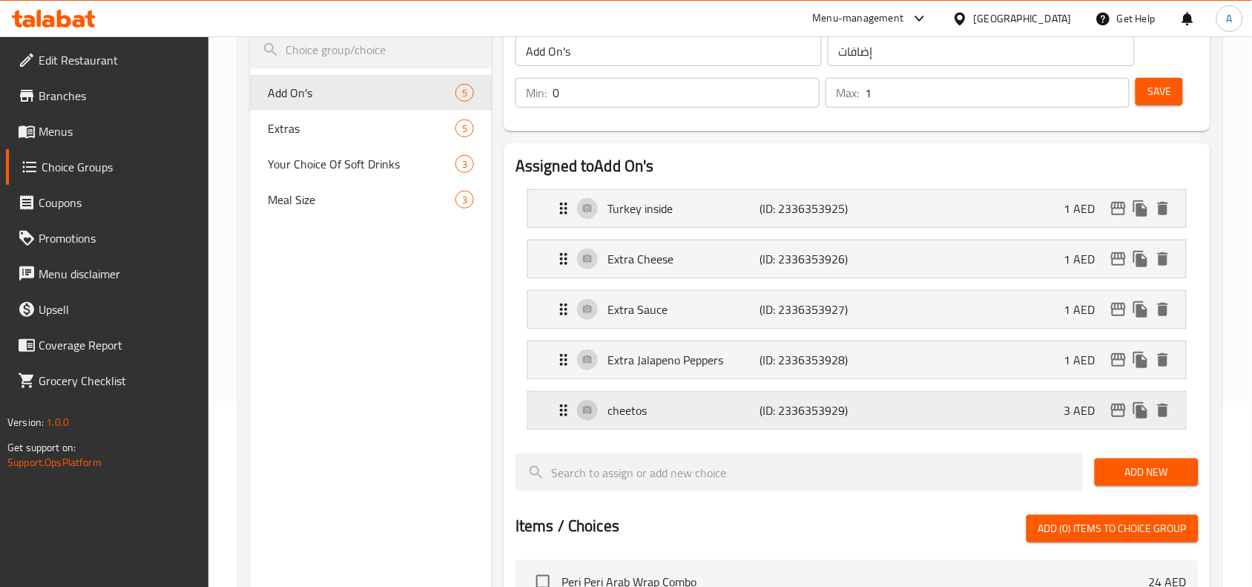
click at [718, 421] on div "cheetos (ID: 2336353929) 3 AED" at bounding box center [862, 410] width 614 height 37
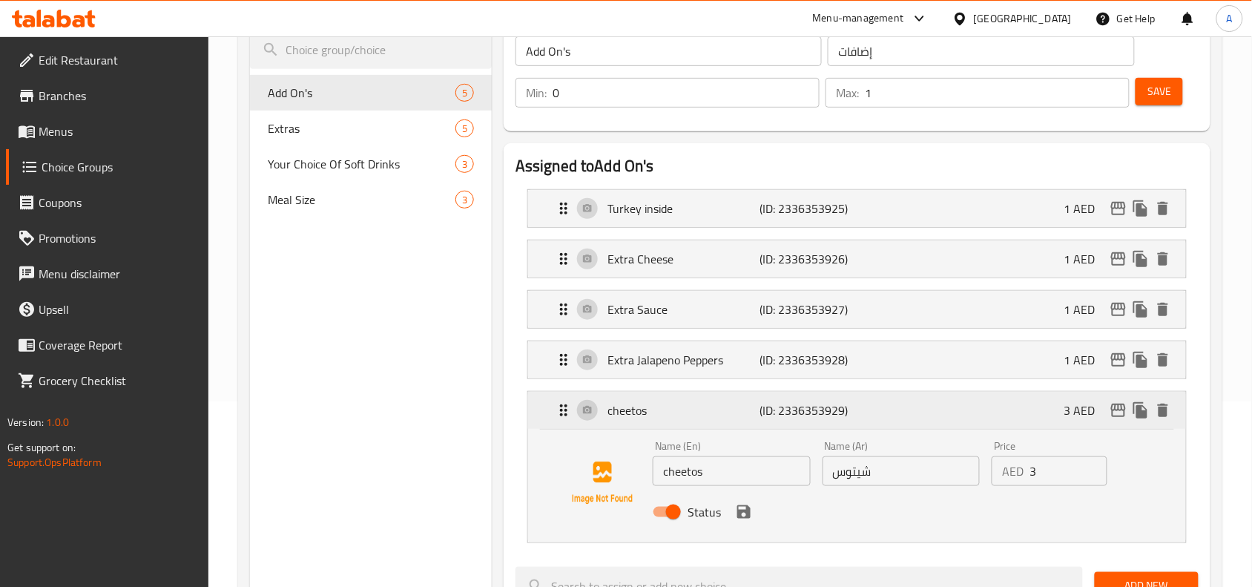
click at [718, 421] on div "cheetos (ID: 2336353929) 3 AED" at bounding box center [862, 410] width 614 height 37
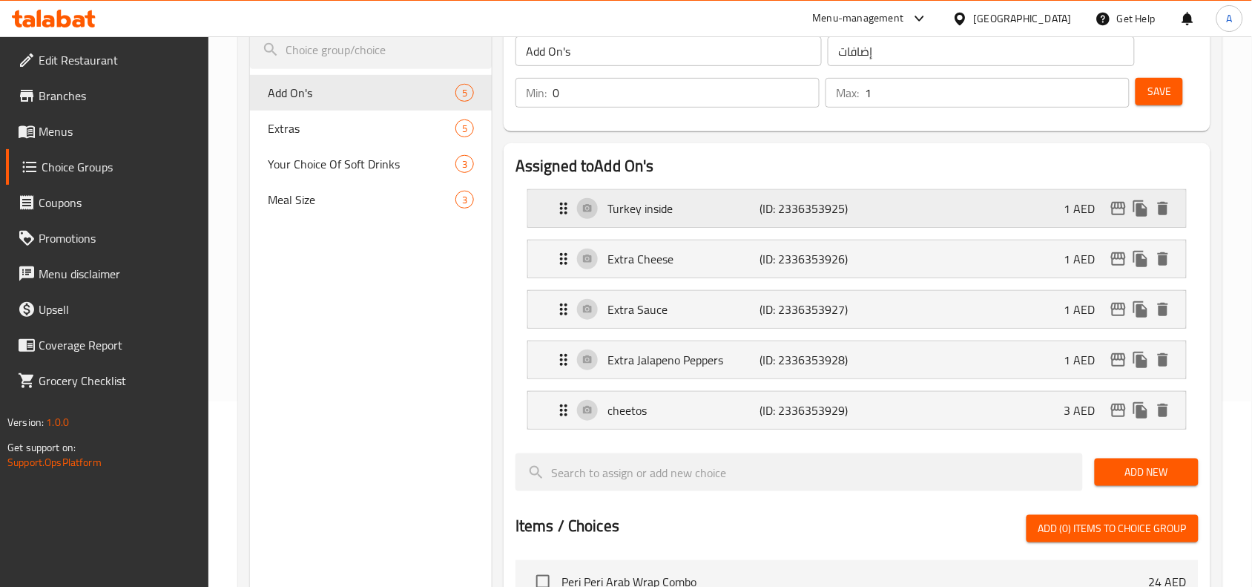
scroll to position [0, 0]
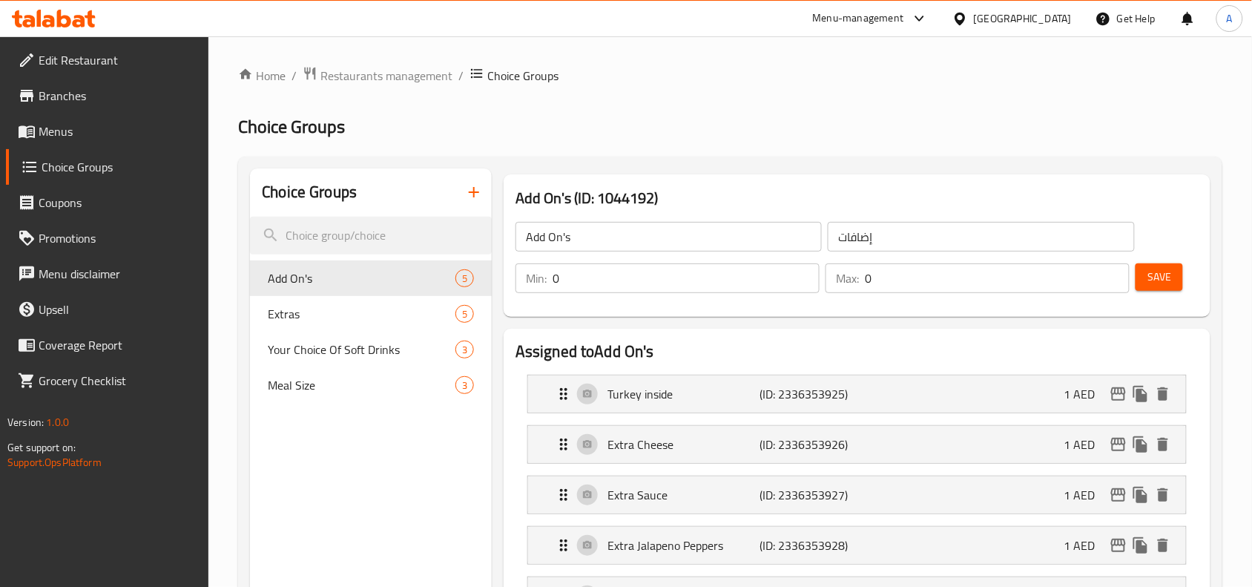
type input "0"
click at [1117, 283] on input "0" at bounding box center [997, 278] width 265 height 30
click at [1159, 283] on span "Save" at bounding box center [1160, 277] width 24 height 19
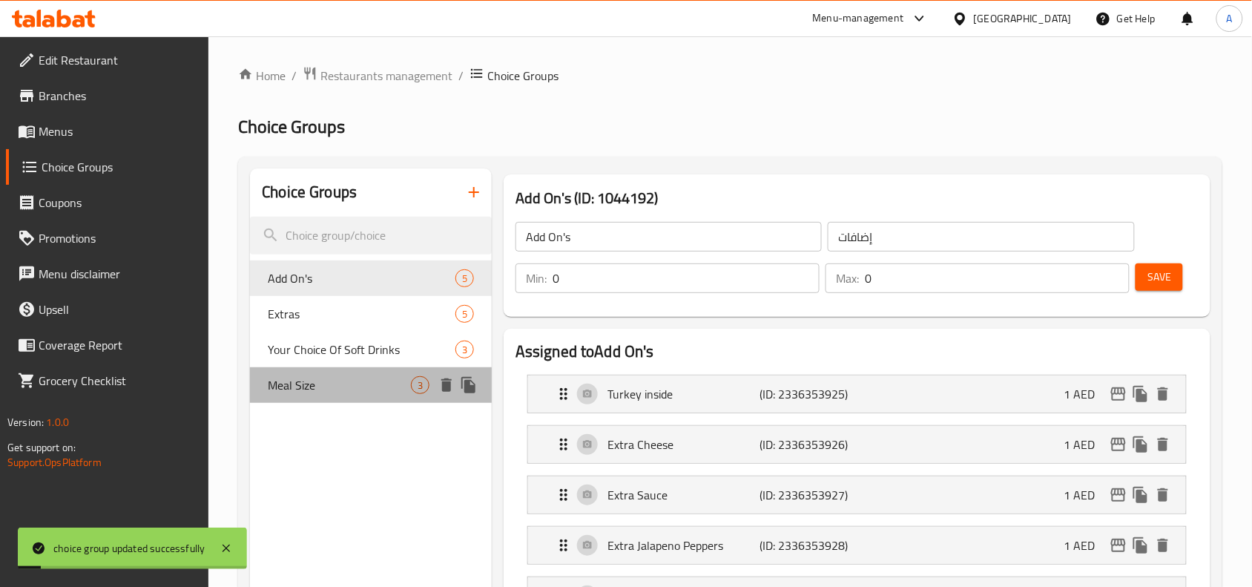
click at [315, 395] on div "Meal Size 3" at bounding box center [371, 385] width 242 height 36
type input "Meal Size"
type input "حجم الوجبة"
type input "1"
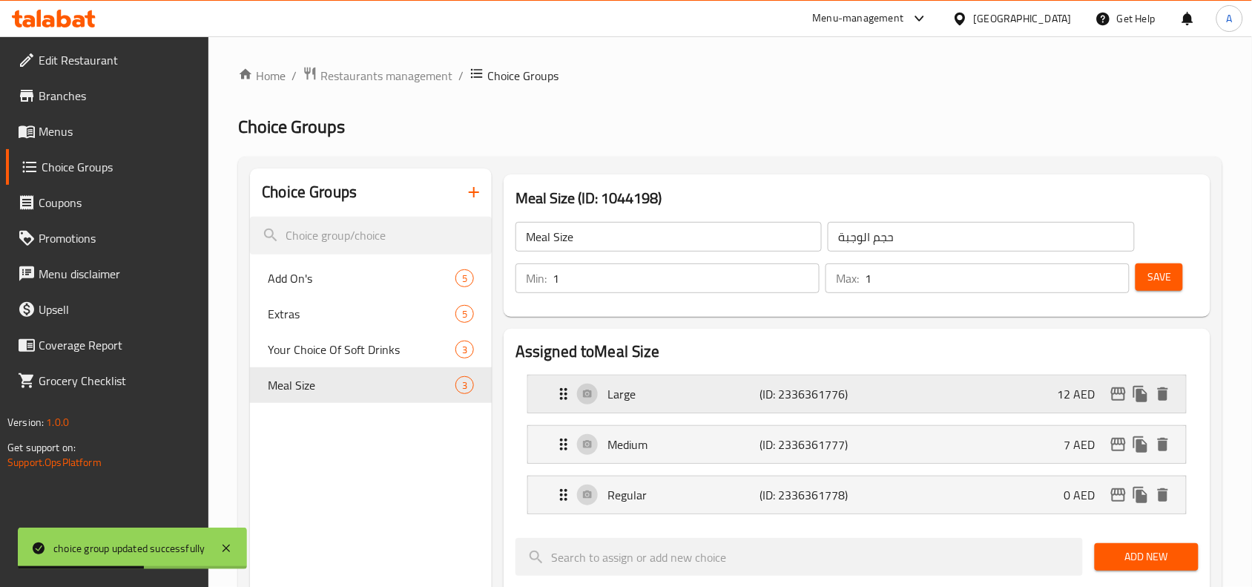
click at [701, 403] on div "Large (ID: 2336361776) 12 AED" at bounding box center [862, 393] width 614 height 37
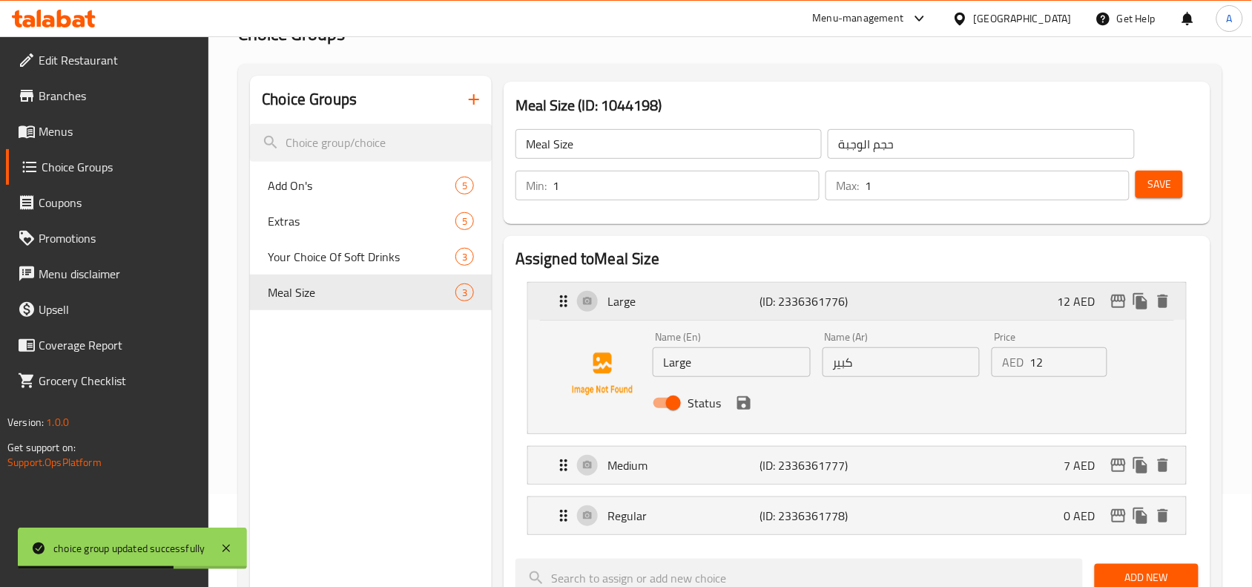
scroll to position [278, 0]
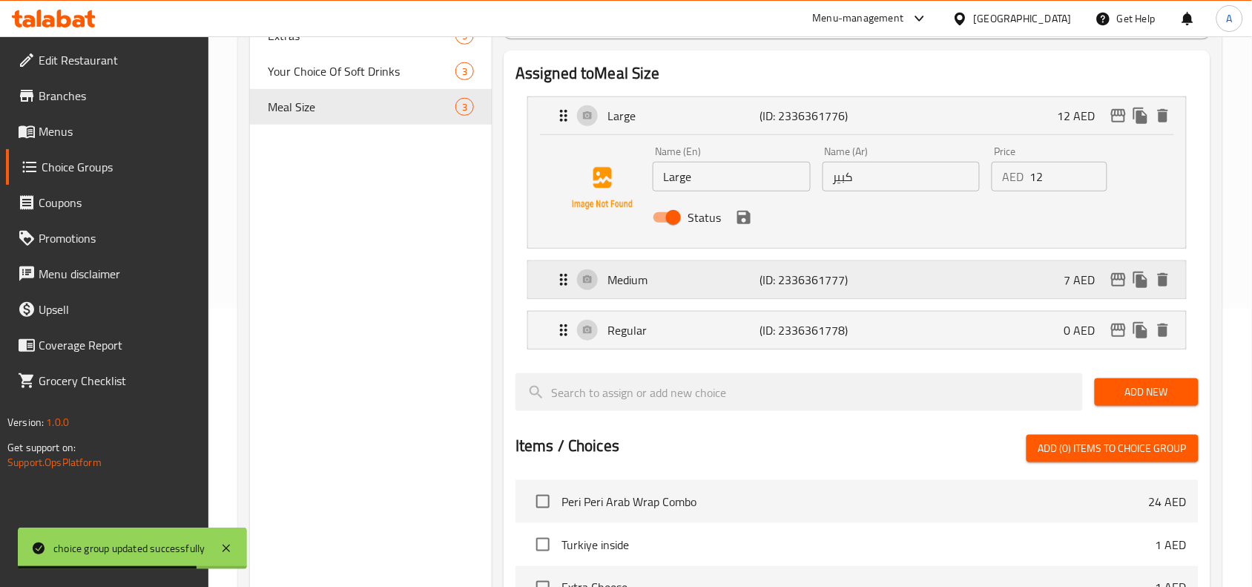
click at [668, 283] on p "Medium" at bounding box center [684, 280] width 152 height 18
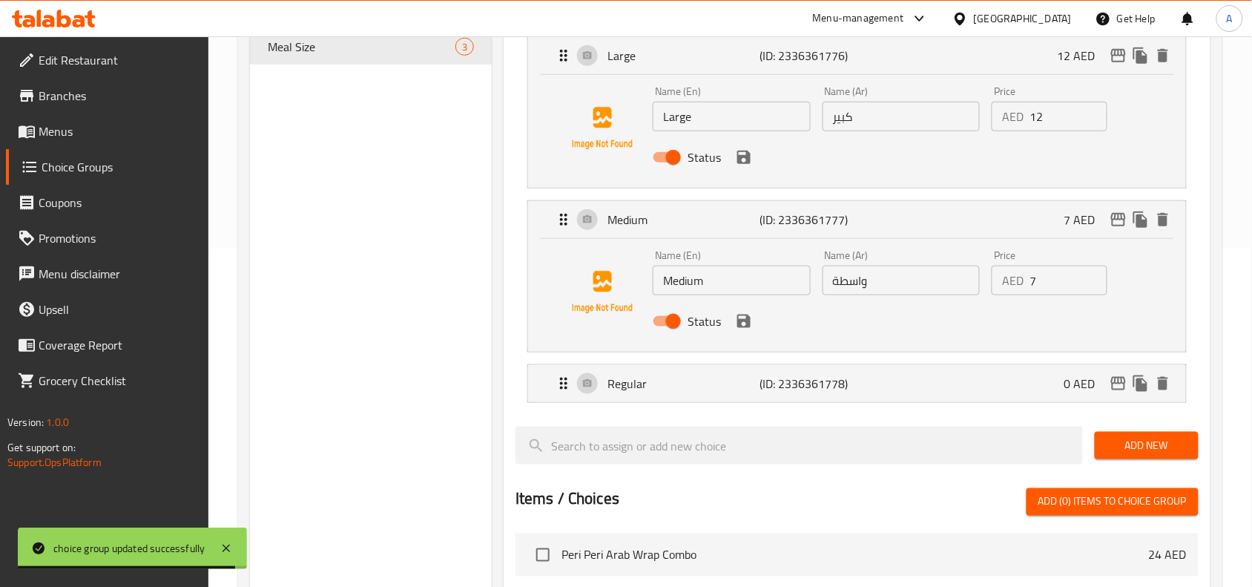
scroll to position [371, 0]
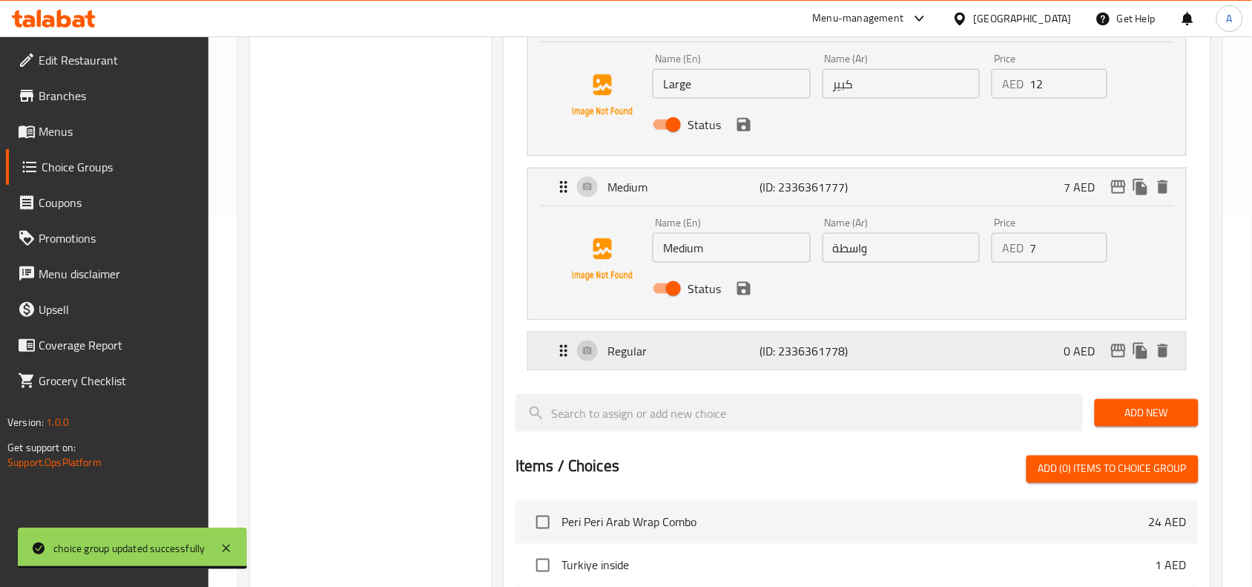
click at [666, 346] on p "Regular" at bounding box center [684, 351] width 152 height 18
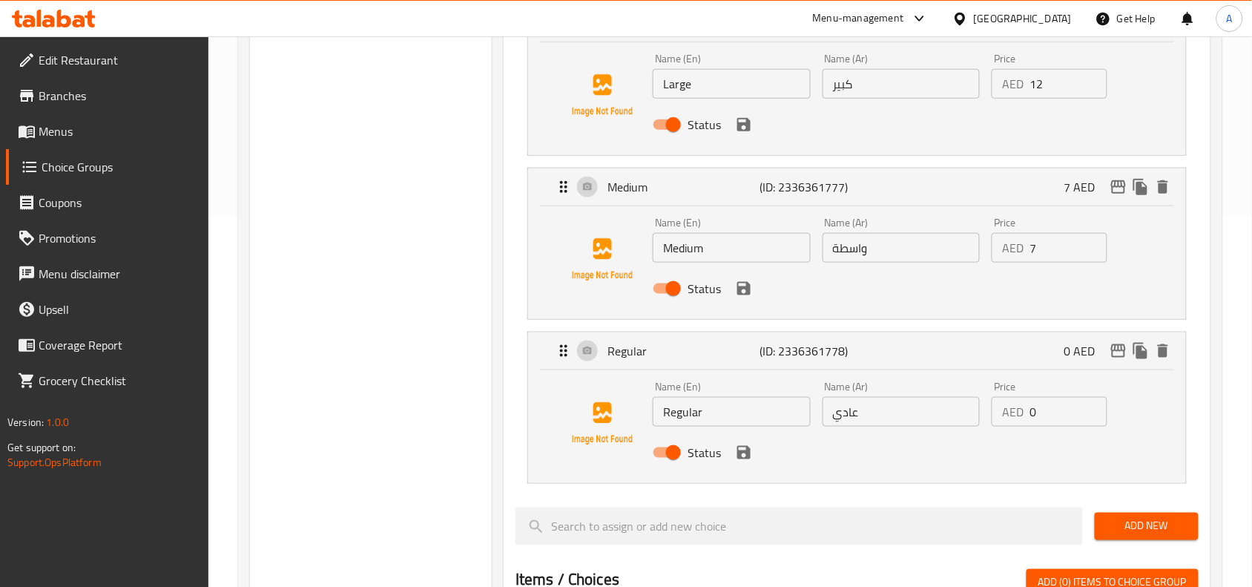
click at [863, 265] on div "Name (Ar) واسطة Name (Ar)" at bounding box center [902, 239] width 170 height 57
click at [864, 257] on input "واسطة" at bounding box center [902, 248] width 158 height 30
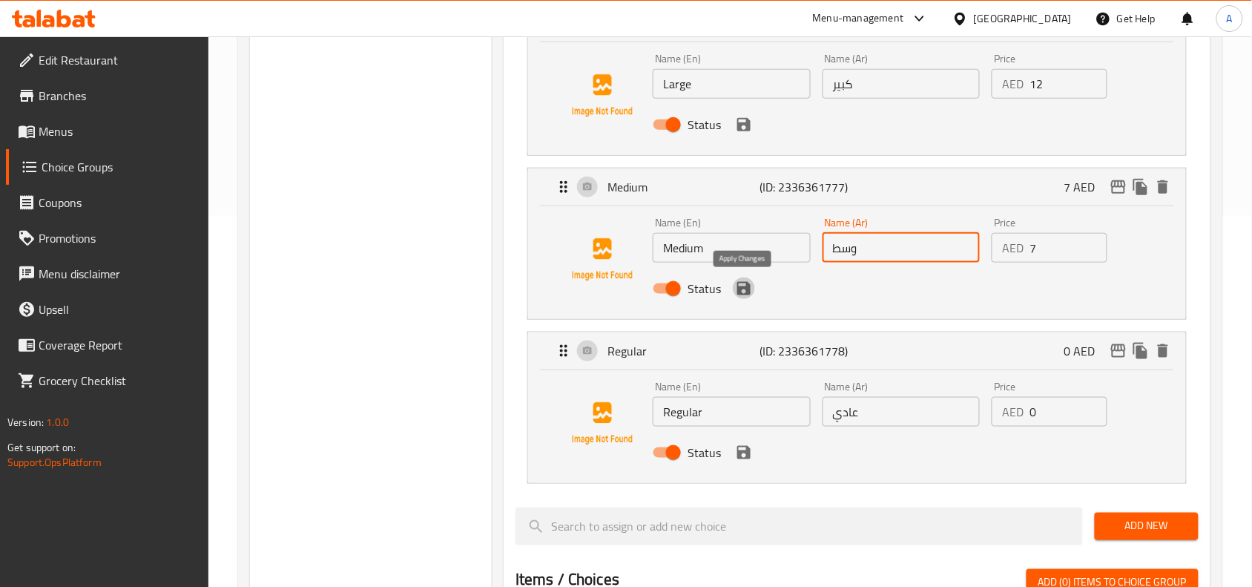
click at [746, 294] on icon "save" at bounding box center [743, 288] width 13 height 13
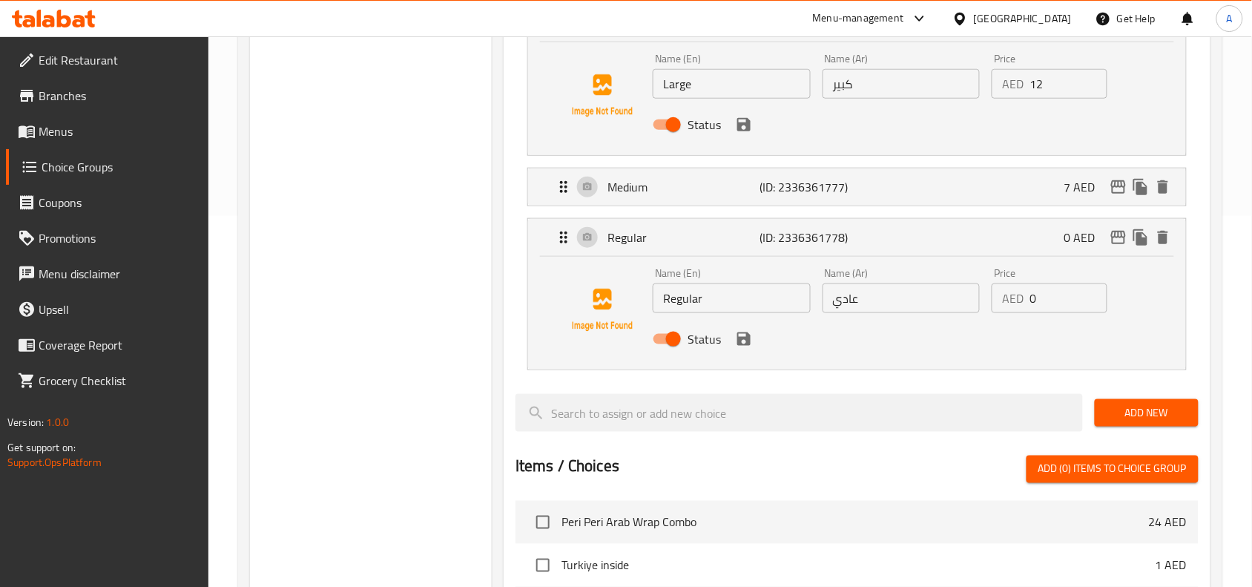
type input "وسط"
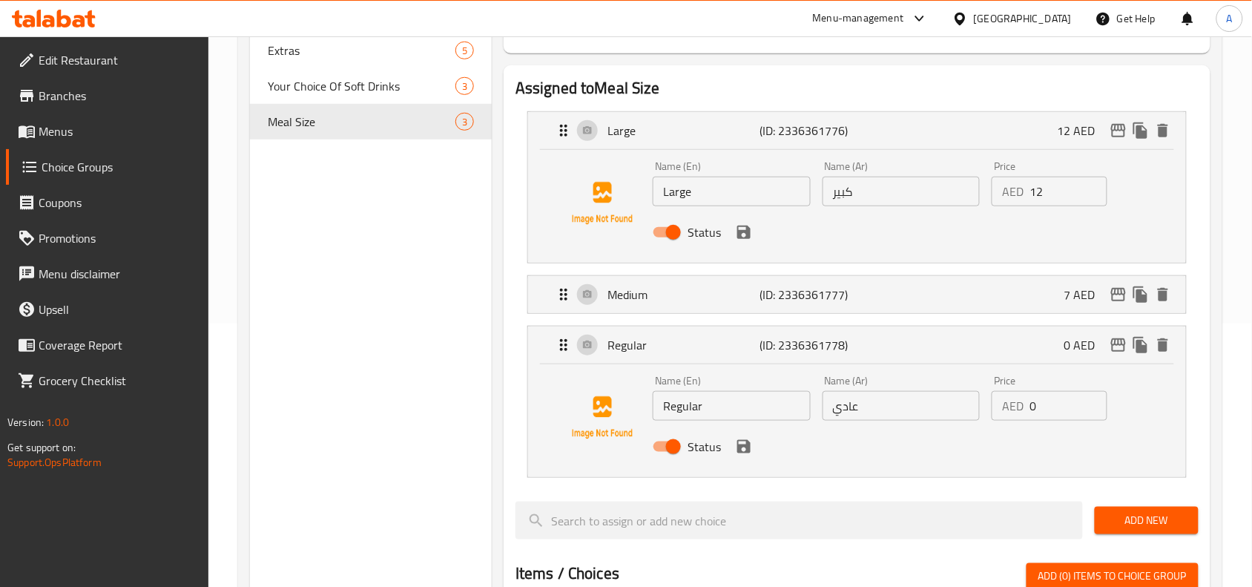
scroll to position [93, 0]
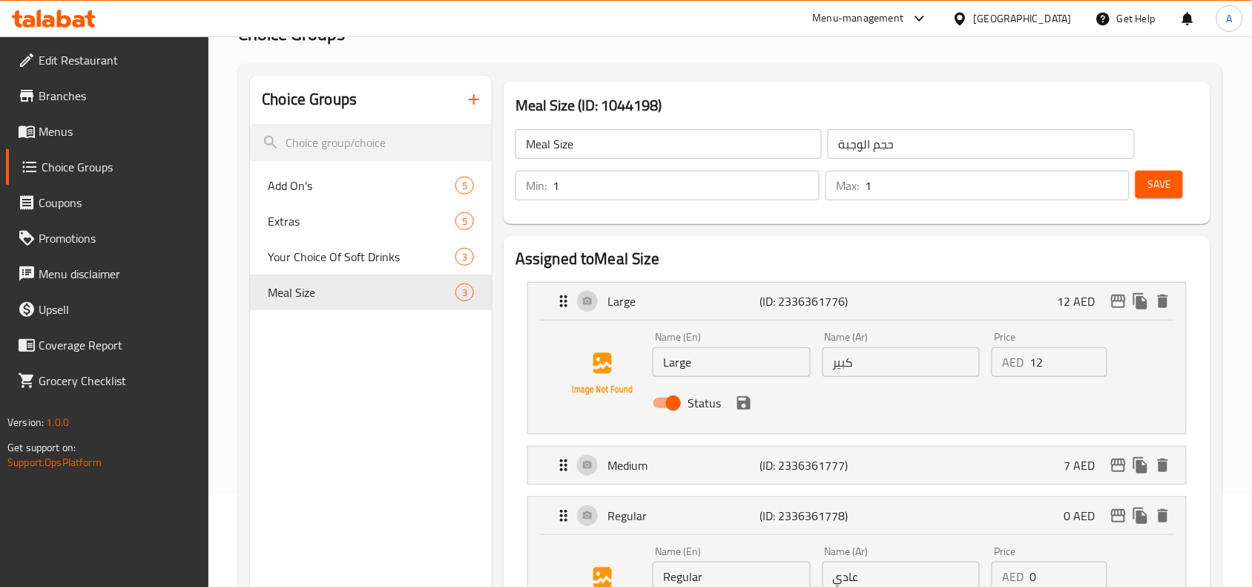
click at [1163, 185] on span "Save" at bounding box center [1160, 184] width 24 height 19
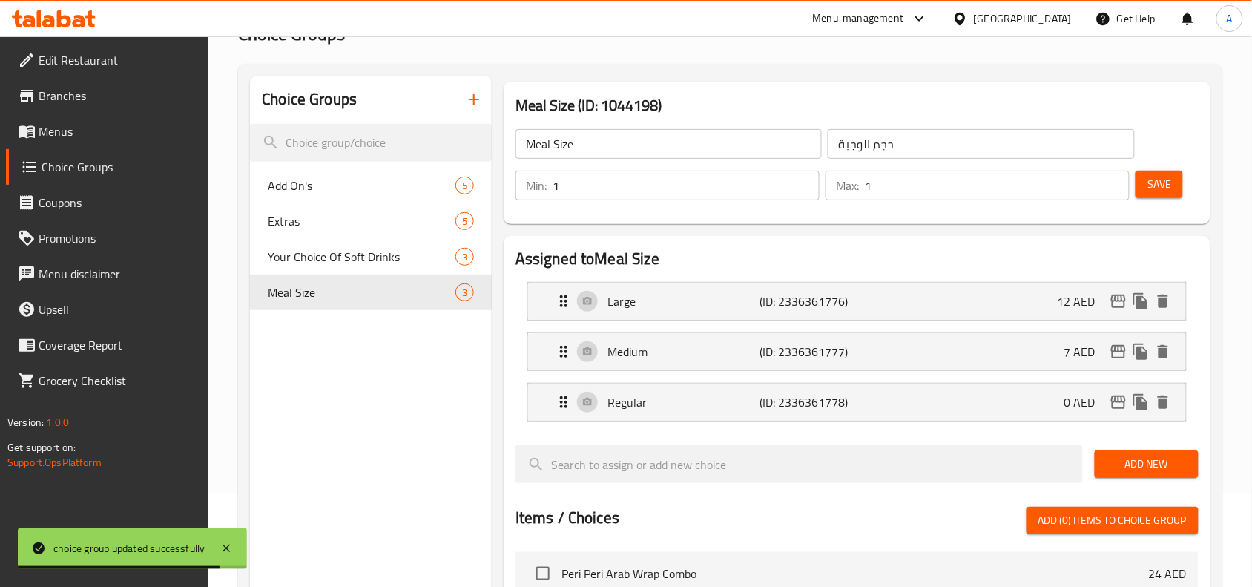
click at [57, 109] on link "Branches" at bounding box center [107, 96] width 203 height 36
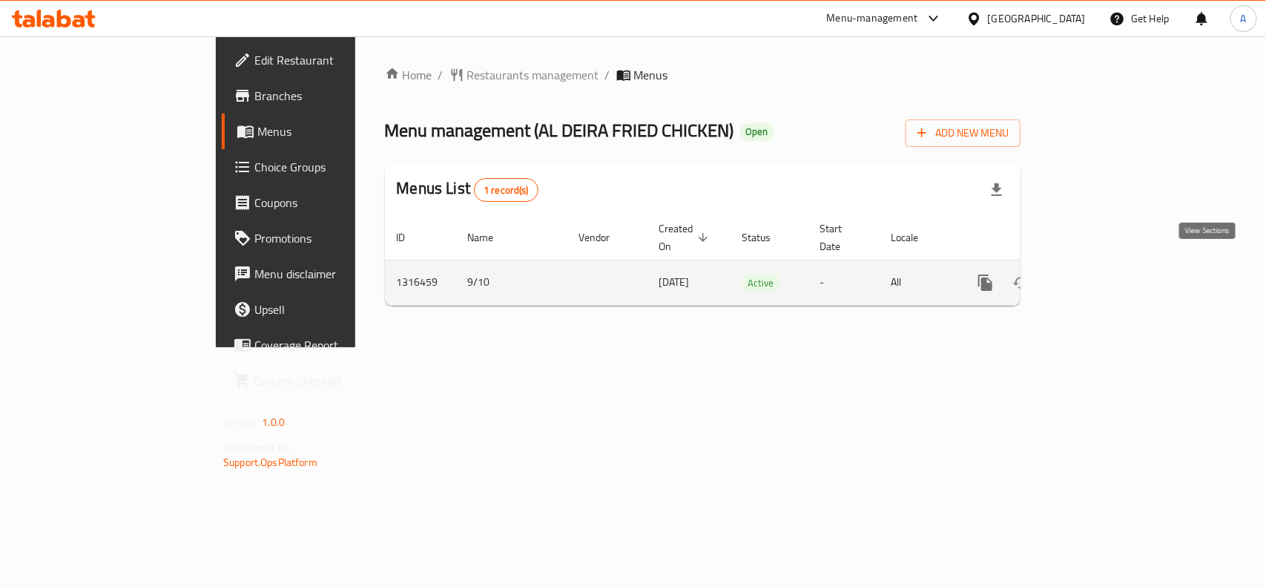
click at [1102, 274] on icon "enhanced table" at bounding box center [1093, 283] width 18 height 18
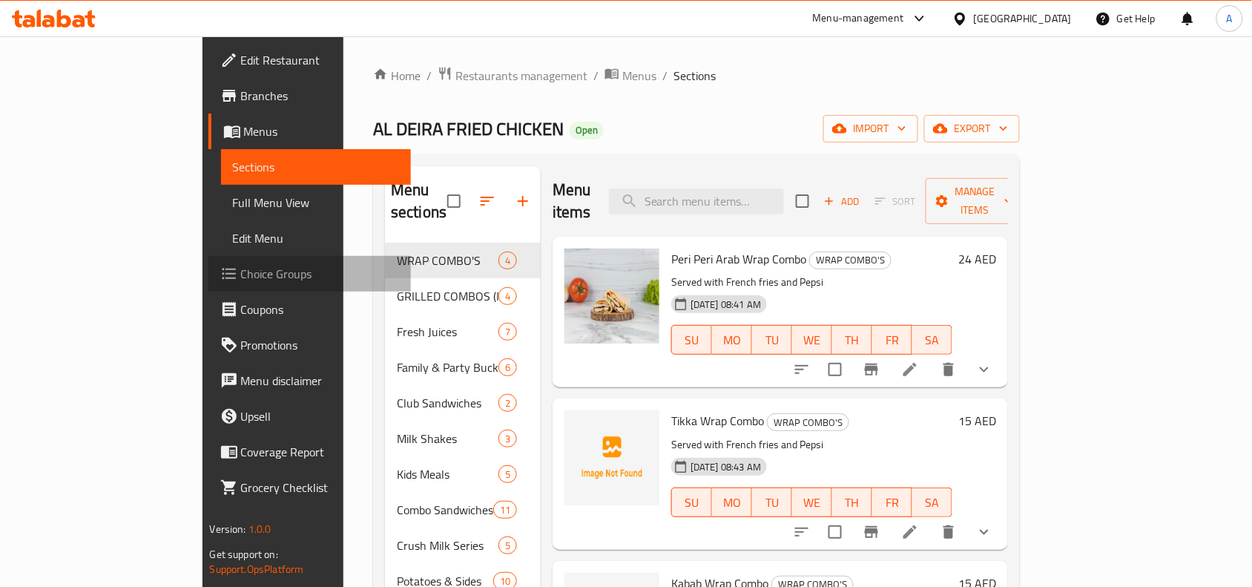
click at [241, 280] on span "Choice Groups" at bounding box center [320, 274] width 159 height 18
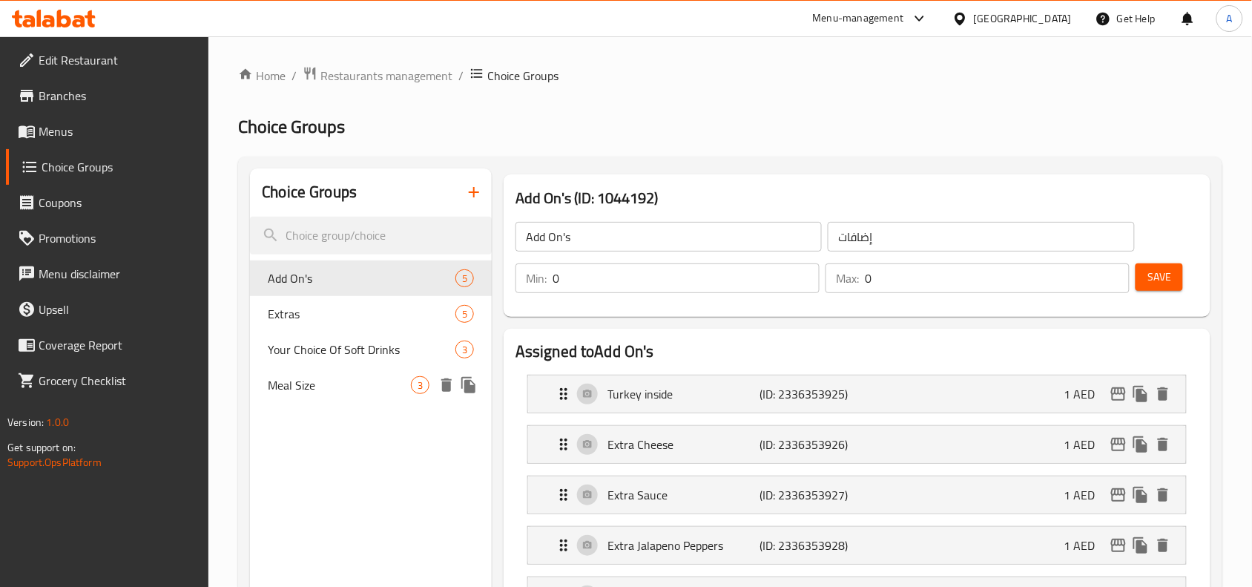
click at [336, 382] on span "Meal Size" at bounding box center [339, 385] width 143 height 18
type input "Meal Size"
type input "حجم الوجبة"
type input "1"
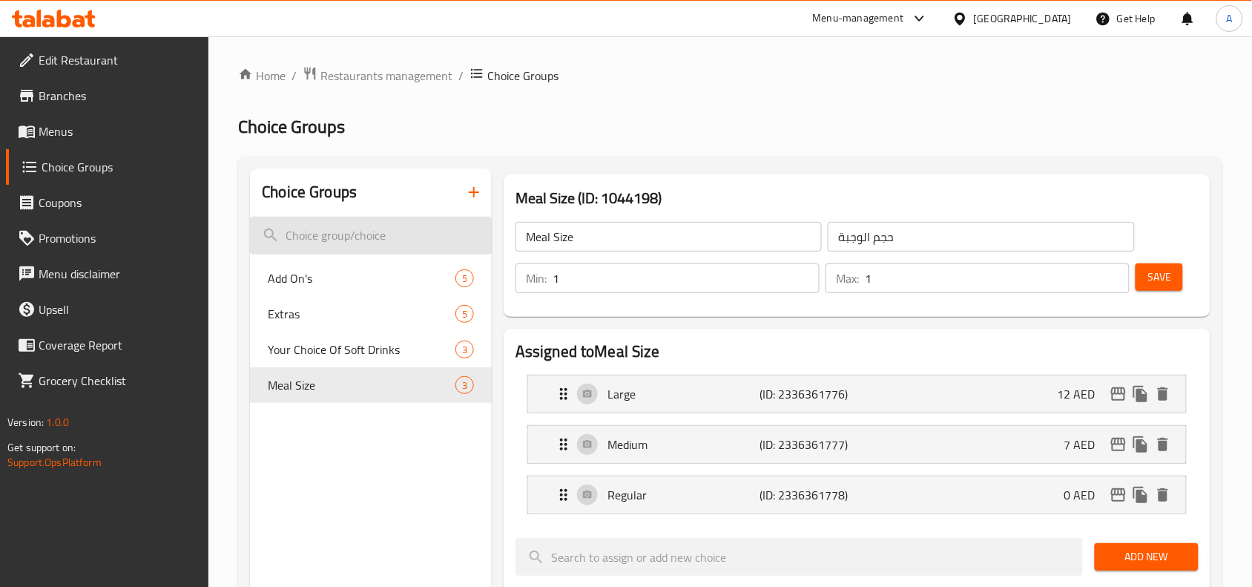
click at [360, 221] on input "search" at bounding box center [371, 236] width 242 height 38
click at [364, 254] on nav "Add On's 5 Extras 5 Your Choice Of Soft Drinks 3 Meal Size 3" at bounding box center [371, 331] width 242 height 154
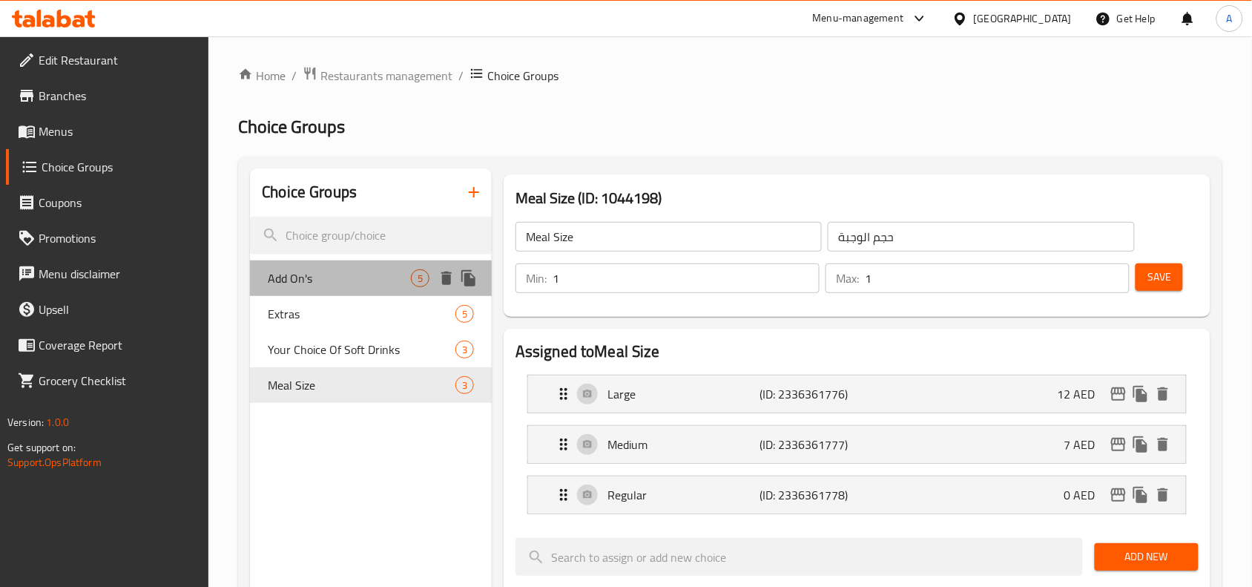
click at [350, 282] on span "Add On's" at bounding box center [339, 278] width 143 height 18
type input "Add On's"
type input "إضافات"
type input "0"
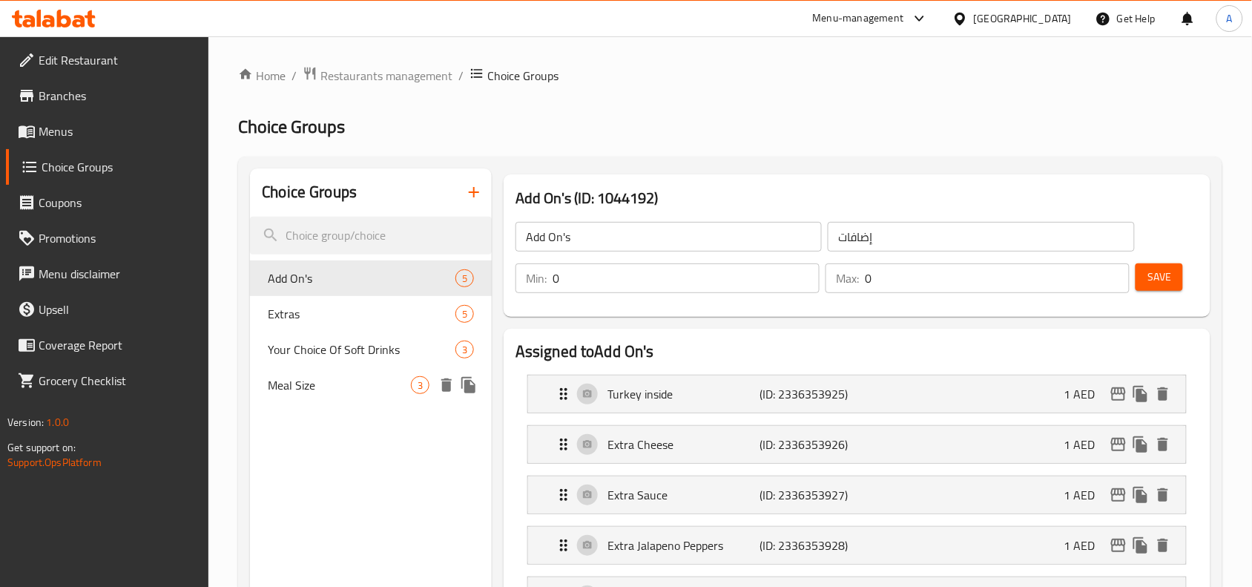
click at [371, 386] on span "Meal Size" at bounding box center [339, 385] width 143 height 18
type input "Meal Size"
type input "حجم الوجبة"
type input "1"
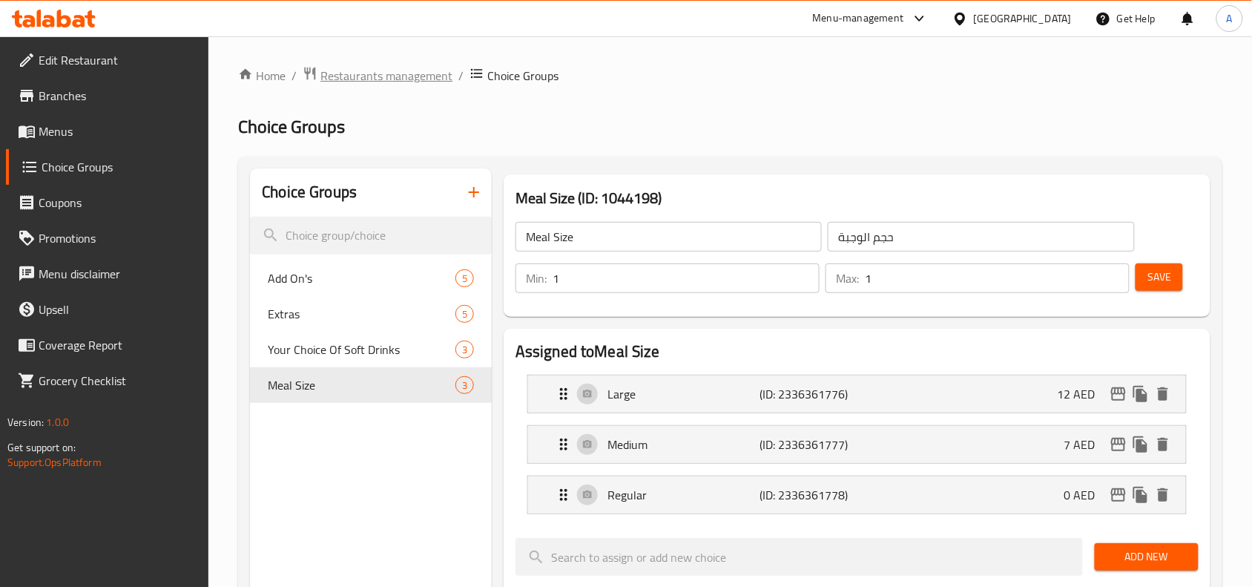
click at [416, 78] on span "Restaurants management" at bounding box center [387, 76] width 132 height 18
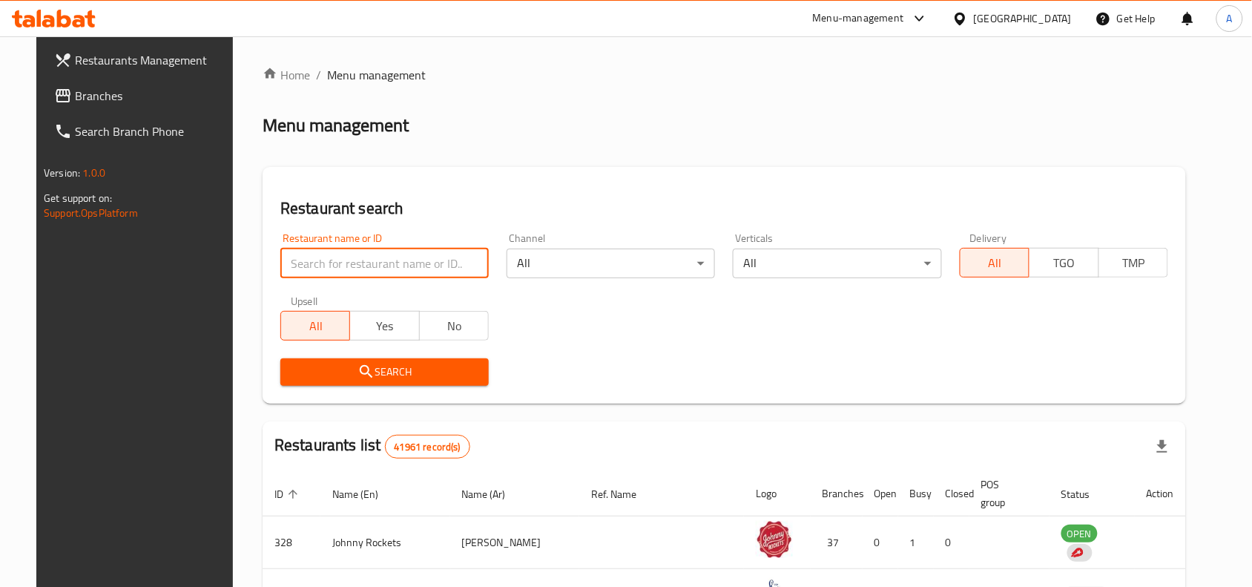
click at [387, 272] on input "search" at bounding box center [384, 264] width 208 height 30
click at [1004, 16] on div "United Arab Emirates" at bounding box center [1023, 18] width 98 height 16
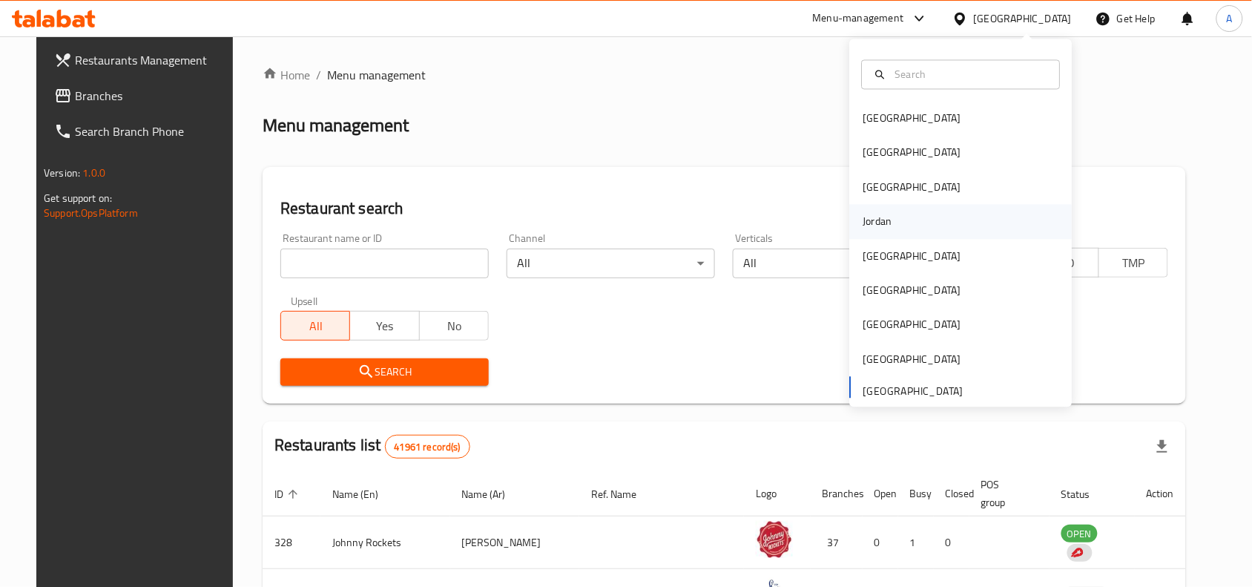
click at [864, 227] on div "Jordan" at bounding box center [878, 222] width 29 height 16
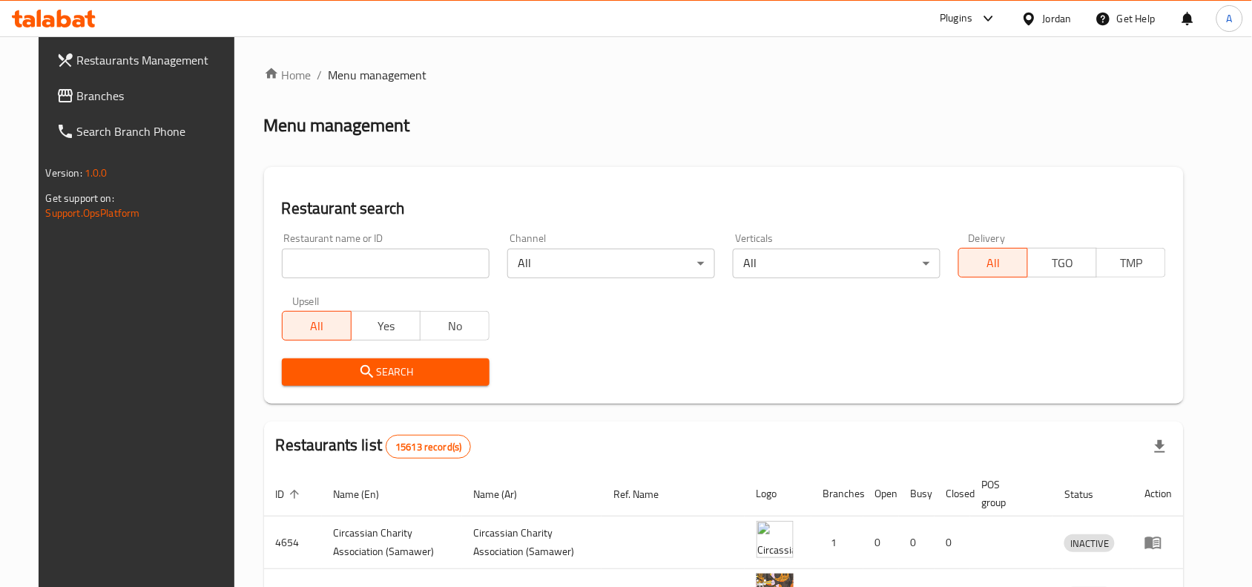
click at [102, 93] on span "Branches" at bounding box center [156, 96] width 159 height 18
